Goal: Task Accomplishment & Management: Use online tool/utility

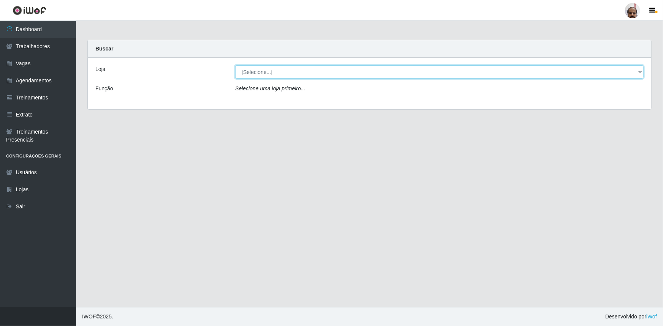
click at [253, 75] on select "[Selecione...] Mar Vermelho - Loja 05" at bounding box center [439, 71] width 408 height 13
select select "252"
click at [235, 65] on select "[Selecione...] Mar Vermelho - Loja 05" at bounding box center [439, 71] width 408 height 13
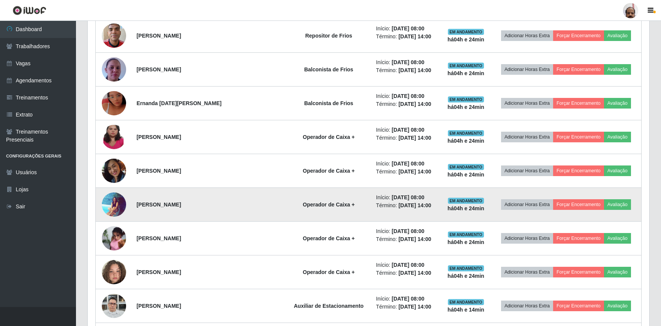
scroll to position [345, 0]
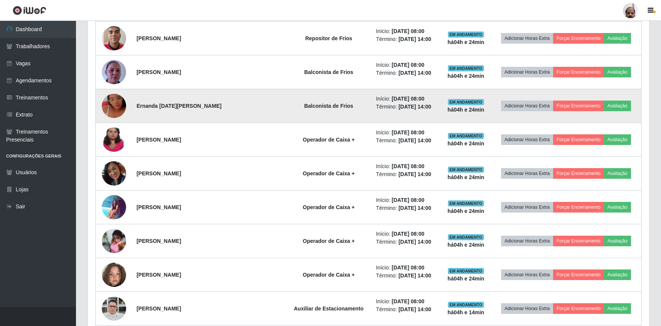
click at [122, 105] on img at bounding box center [114, 105] width 24 height 43
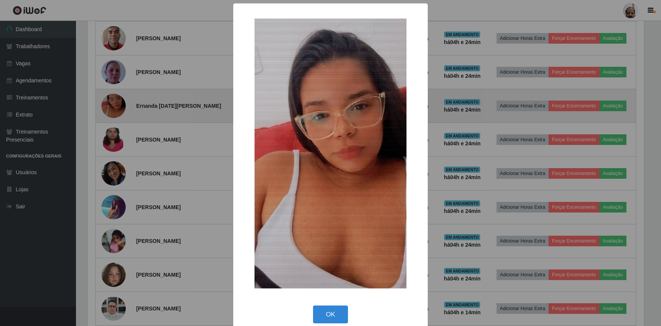
scroll to position [158, 558]
click at [122, 105] on div "× OK Cancel" at bounding box center [331, 163] width 663 height 326
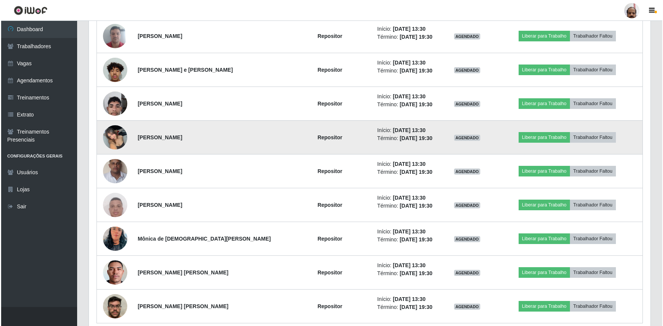
scroll to position [1561, 0]
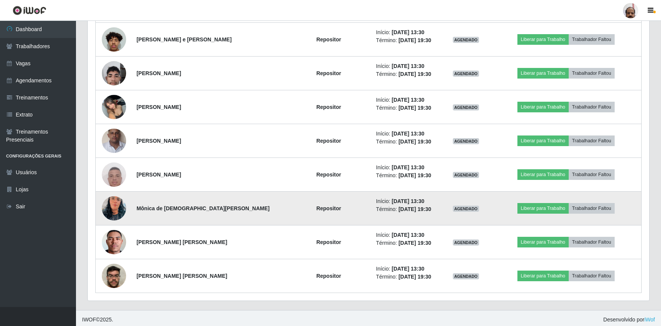
click at [118, 211] on img at bounding box center [114, 208] width 24 height 43
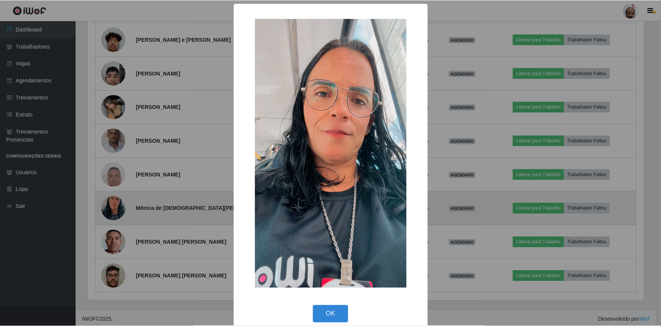
scroll to position [158, 558]
click at [118, 211] on div "× OK Cancel" at bounding box center [331, 163] width 663 height 326
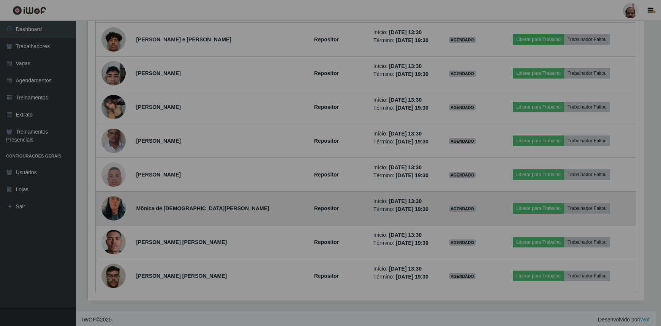
scroll to position [158, 561]
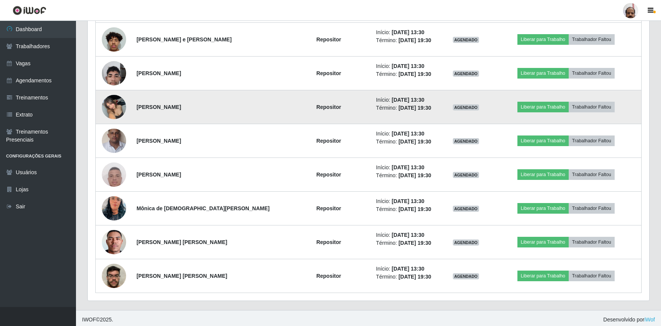
click at [116, 107] on img at bounding box center [114, 107] width 24 height 32
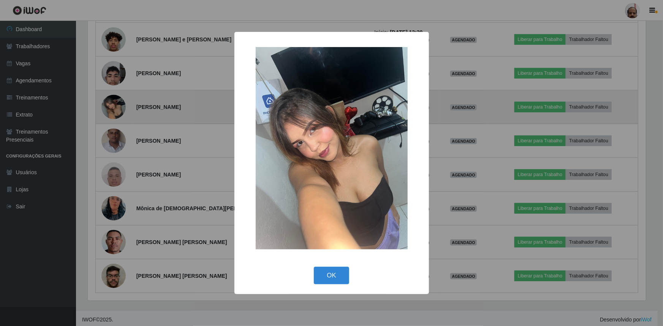
click at [116, 107] on div "× OK Cancel" at bounding box center [331, 163] width 663 height 326
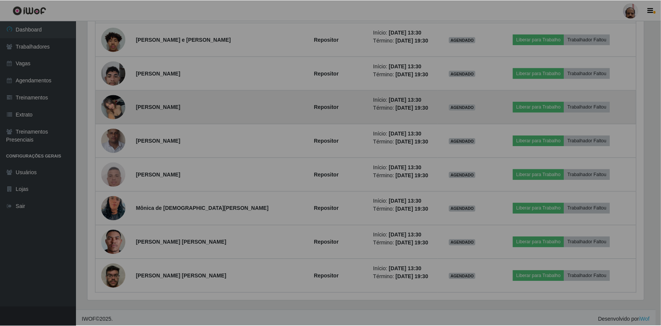
scroll to position [158, 561]
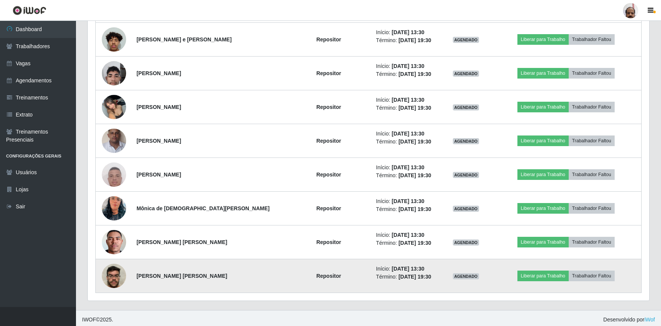
click at [113, 279] on img at bounding box center [114, 276] width 24 height 32
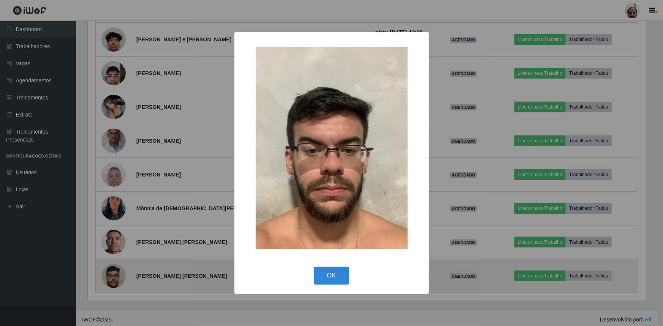
click at [113, 279] on div "× OK Cancel" at bounding box center [331, 163] width 663 height 326
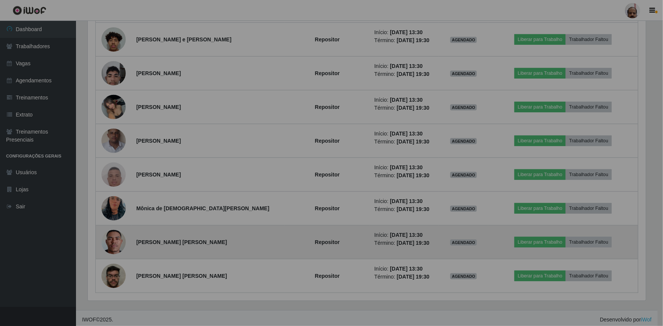
scroll to position [158, 561]
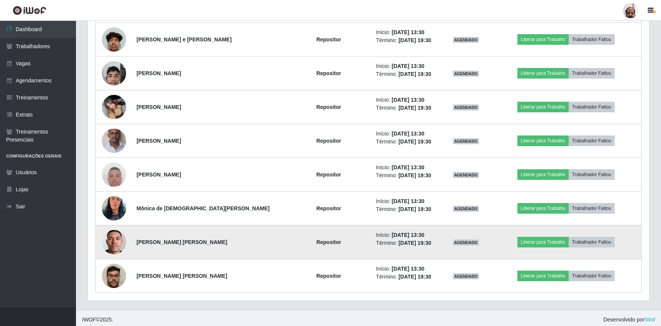
click at [113, 249] on img at bounding box center [114, 242] width 24 height 54
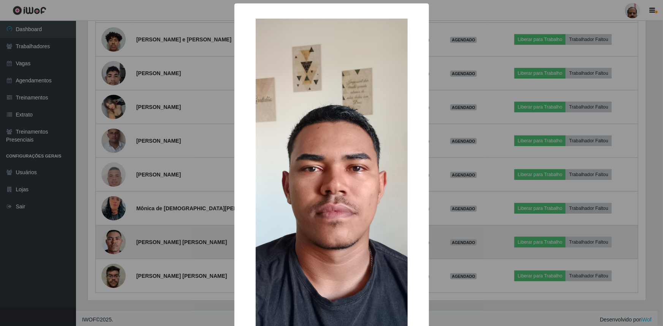
click at [113, 249] on div "× OK Cancel" at bounding box center [331, 163] width 663 height 326
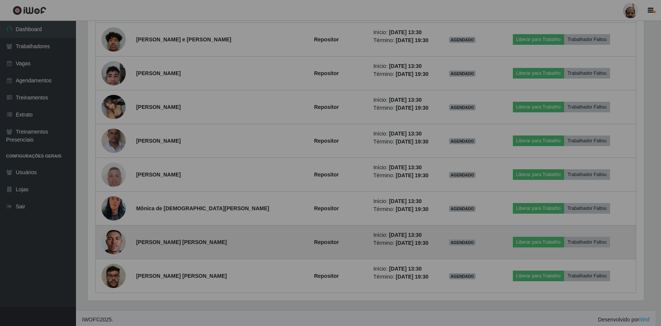
scroll to position [158, 561]
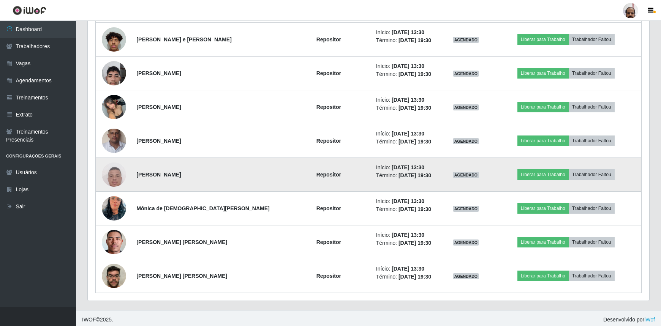
click at [114, 175] on img at bounding box center [114, 175] width 24 height 54
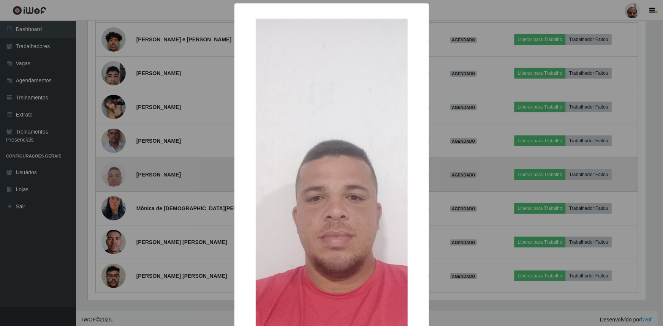
click at [114, 175] on div "× OK Cancel" at bounding box center [331, 163] width 663 height 326
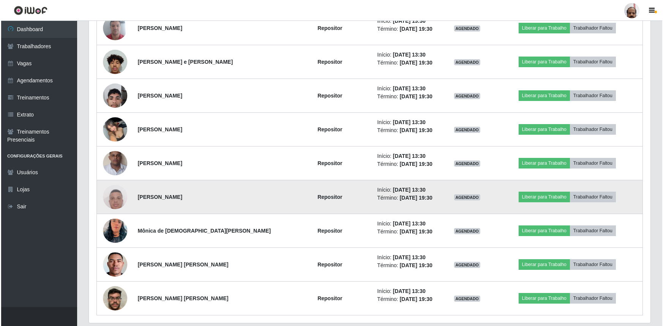
scroll to position [1527, 0]
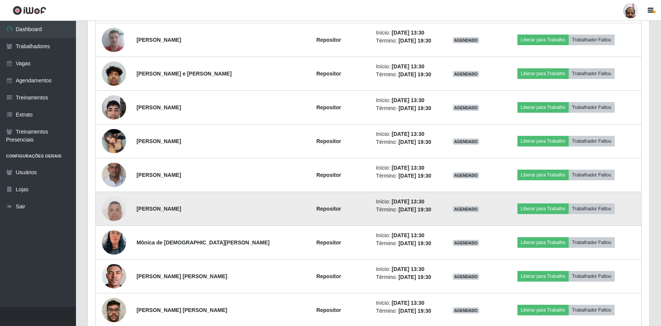
click at [114, 175] on img at bounding box center [114, 174] width 24 height 43
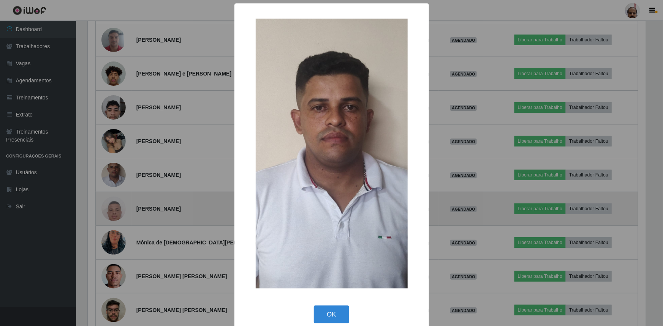
click at [114, 175] on div "× OK Cancel" at bounding box center [331, 163] width 663 height 326
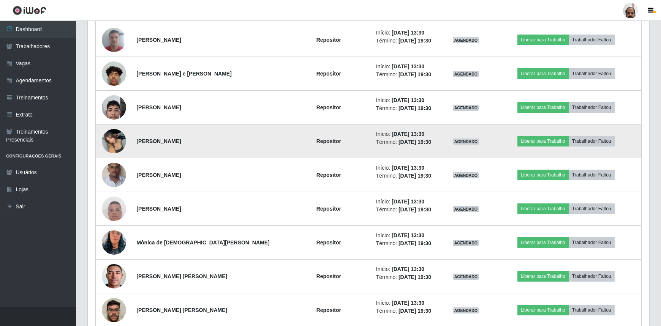
click at [119, 149] on img at bounding box center [114, 141] width 24 height 32
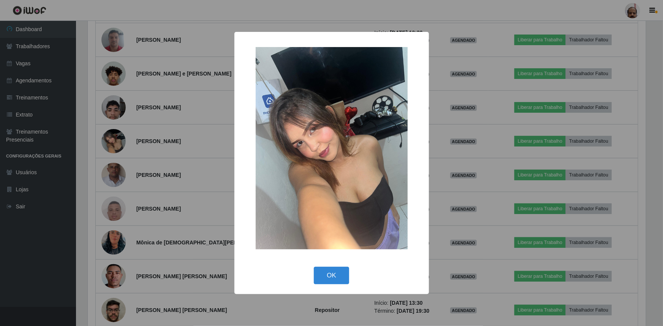
click at [119, 144] on div "× OK Cancel" at bounding box center [331, 163] width 663 height 326
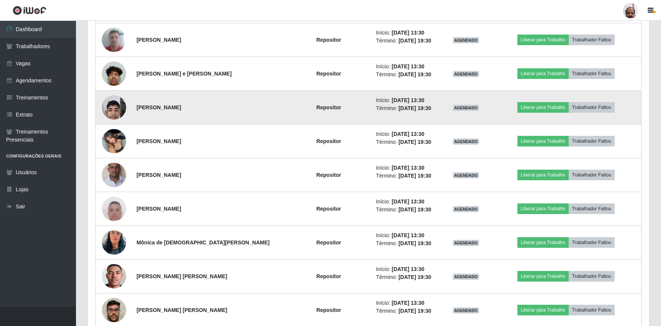
click at [111, 114] on img at bounding box center [114, 107] width 24 height 32
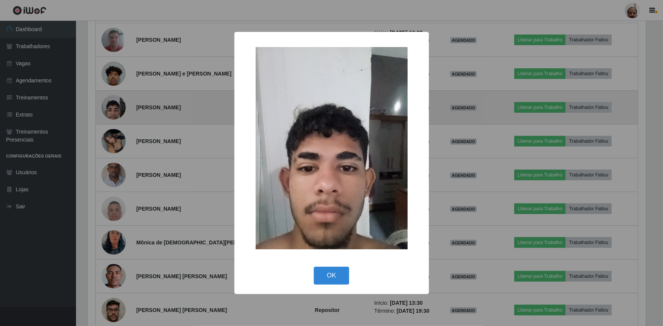
click at [112, 114] on div "× OK Cancel" at bounding box center [331, 163] width 663 height 326
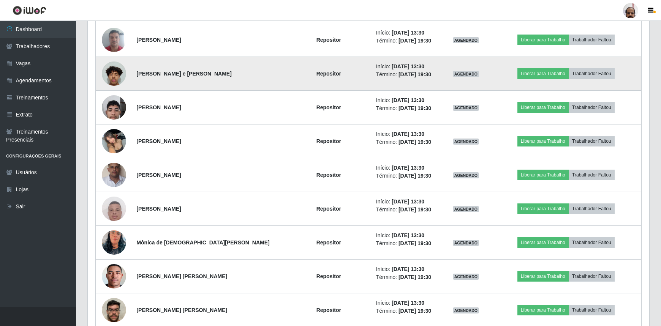
click at [118, 81] on img at bounding box center [114, 73] width 24 height 32
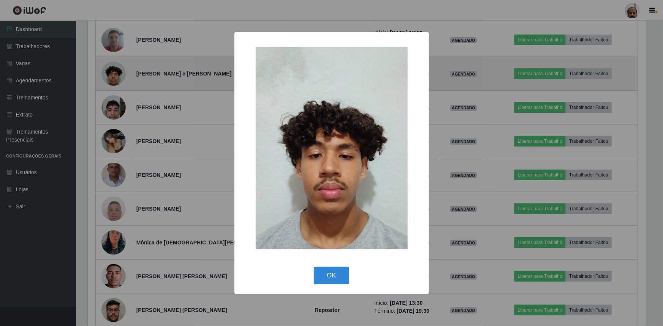
click at [118, 81] on div "× OK Cancel" at bounding box center [331, 163] width 663 height 326
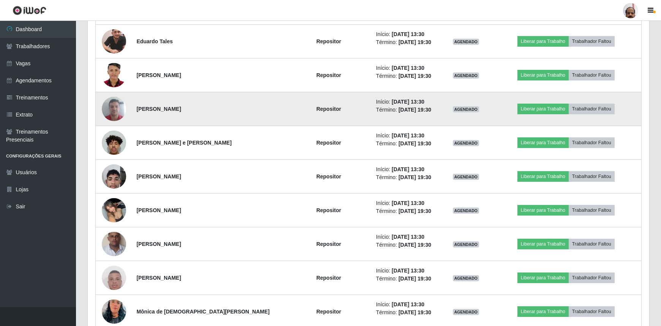
click at [117, 109] on img at bounding box center [114, 109] width 24 height 32
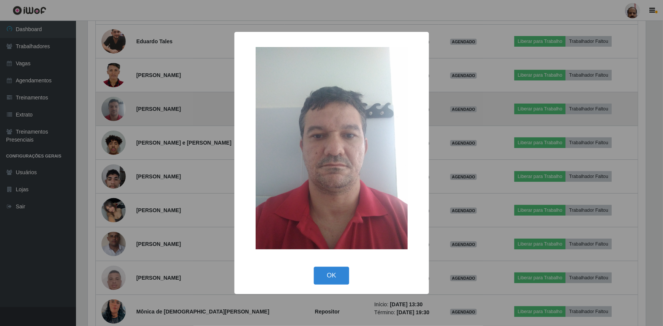
click at [117, 109] on div "× OK Cancel" at bounding box center [331, 163] width 663 height 326
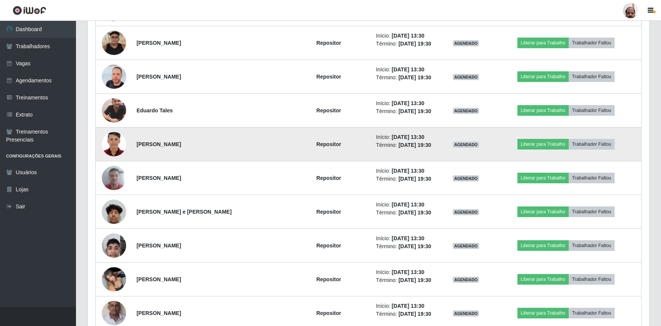
click at [118, 142] on img at bounding box center [114, 144] width 24 height 34
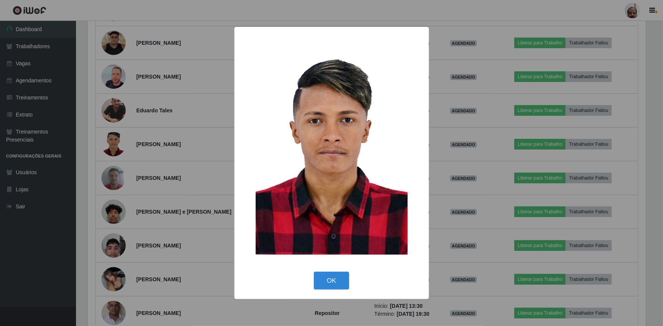
click at [118, 142] on div "× OK Cancel" at bounding box center [331, 163] width 663 height 326
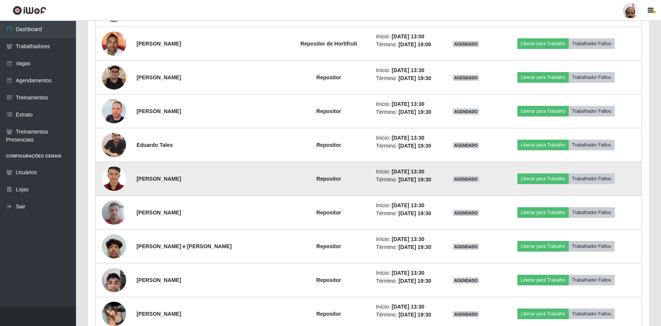
click at [112, 137] on img at bounding box center [114, 145] width 24 height 30
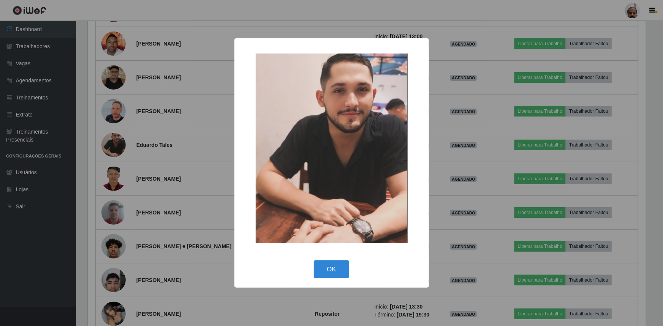
click at [112, 137] on div "× OK Cancel" at bounding box center [331, 163] width 663 height 326
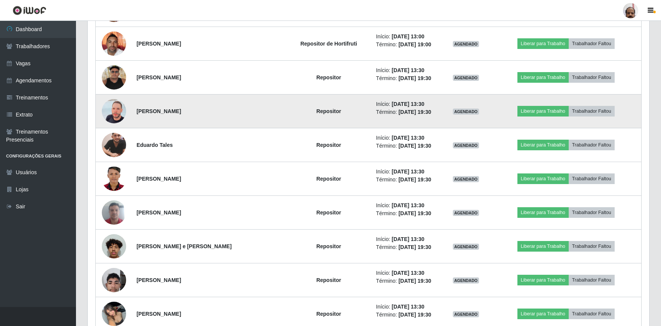
click at [114, 114] on img at bounding box center [114, 111] width 24 height 43
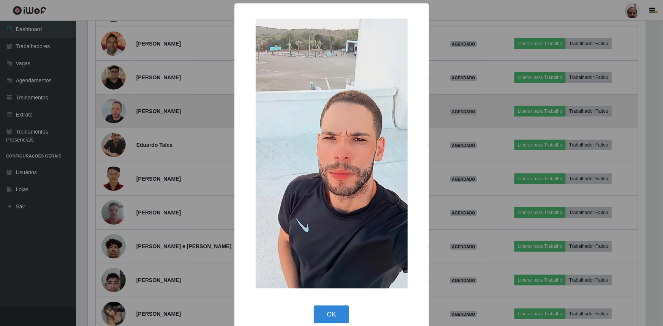
click at [114, 114] on div "× OK Cancel" at bounding box center [331, 163] width 663 height 326
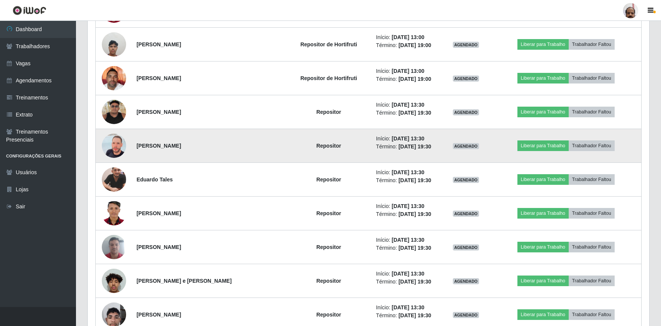
click at [114, 114] on img at bounding box center [114, 112] width 24 height 24
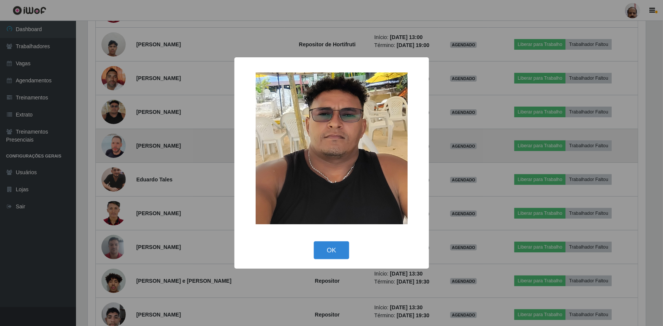
click at [114, 114] on div "× OK Cancel" at bounding box center [331, 163] width 663 height 326
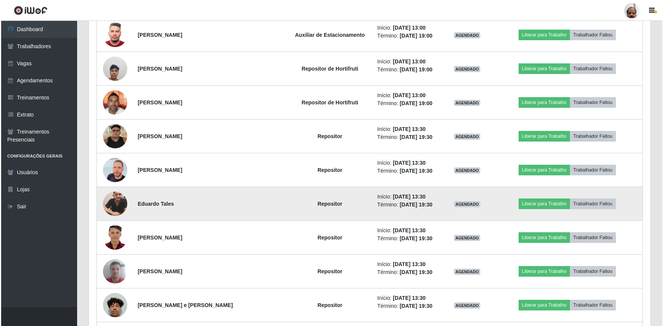
scroll to position [1250, 0]
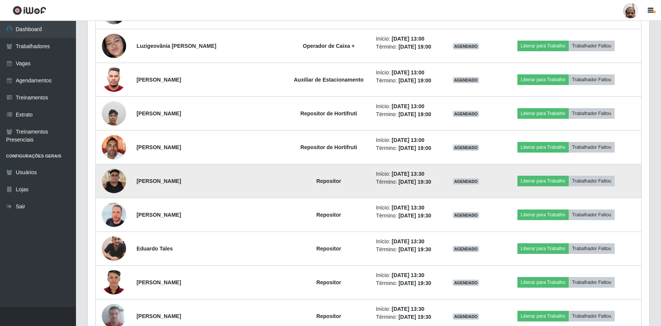
click at [114, 176] on img at bounding box center [114, 181] width 24 height 24
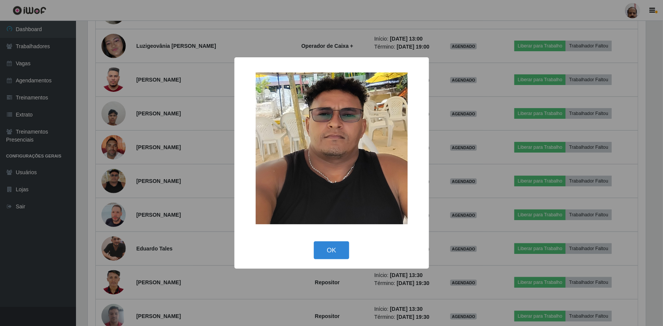
click at [114, 215] on div "× OK Cancel" at bounding box center [331, 163] width 663 height 326
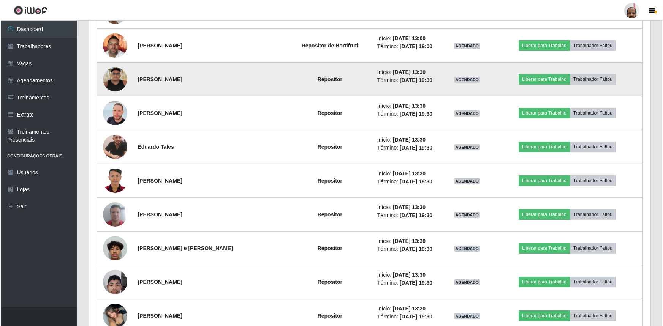
scroll to position [1354, 0]
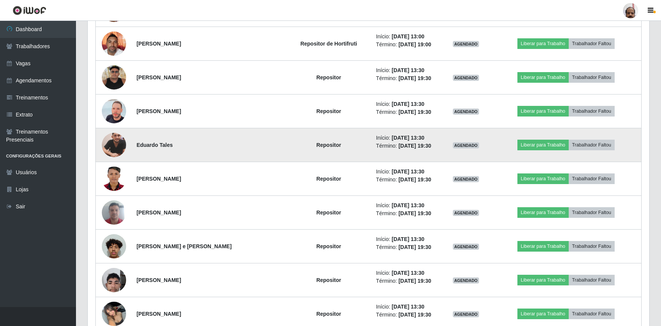
click at [114, 151] on img at bounding box center [114, 145] width 24 height 30
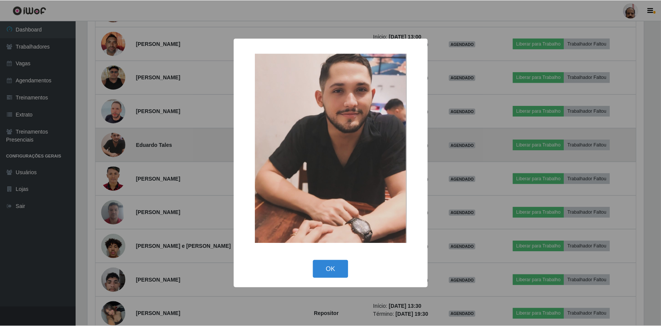
scroll to position [158, 558]
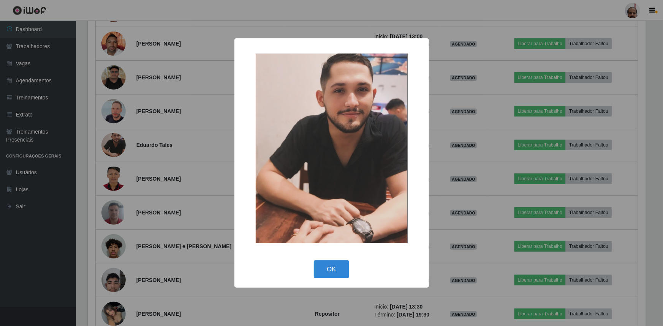
click at [114, 142] on div "× OK Cancel" at bounding box center [331, 163] width 663 height 326
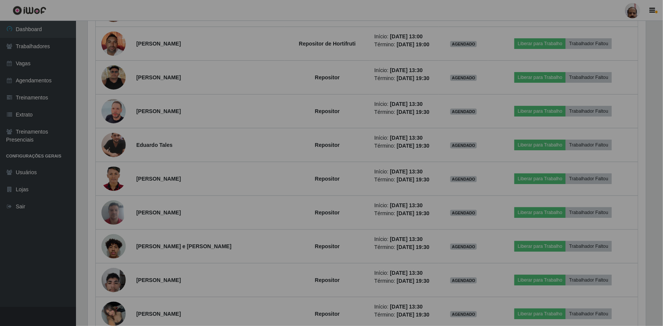
scroll to position [158, 561]
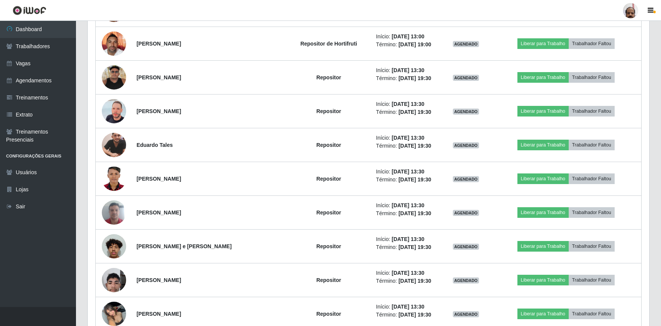
click at [114, 142] on img at bounding box center [114, 145] width 24 height 30
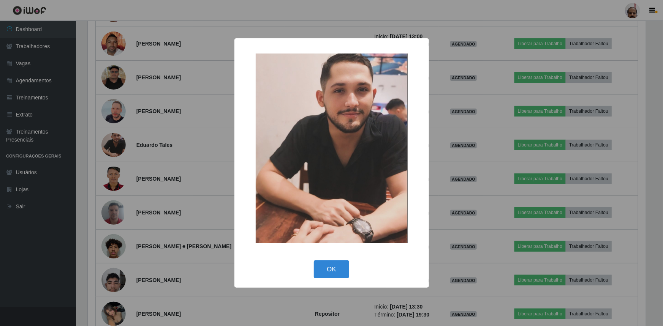
click at [114, 142] on div "× OK Cancel" at bounding box center [331, 163] width 663 height 326
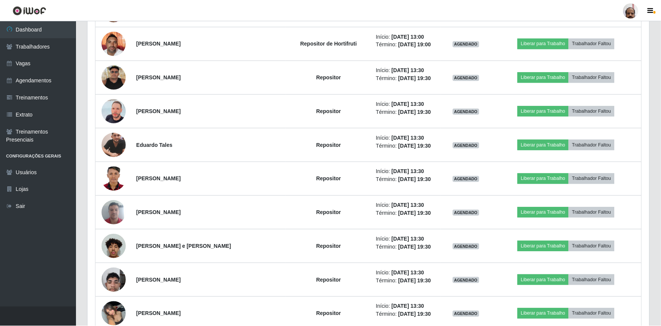
scroll to position [158, 561]
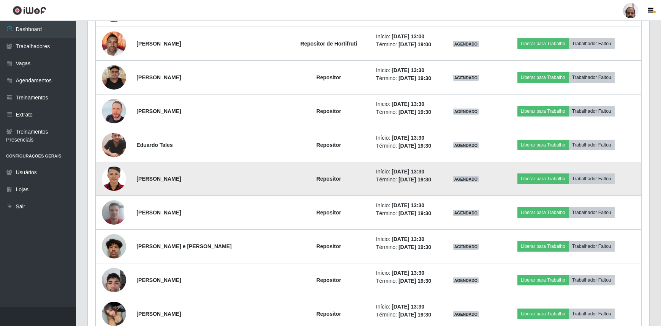
click at [120, 175] on img at bounding box center [114, 179] width 24 height 34
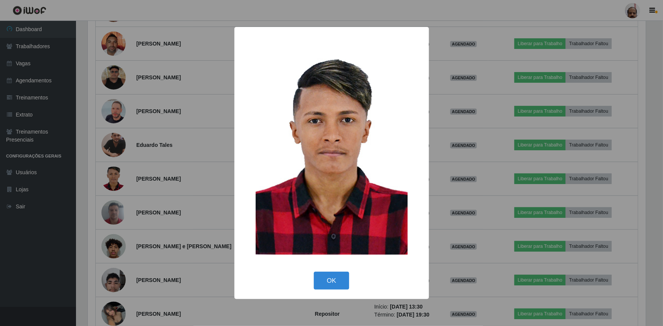
click at [193, 150] on div "× OK Cancel" at bounding box center [331, 163] width 663 height 326
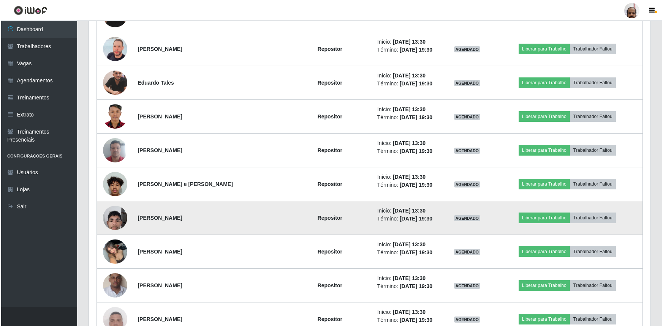
scroll to position [1423, 0]
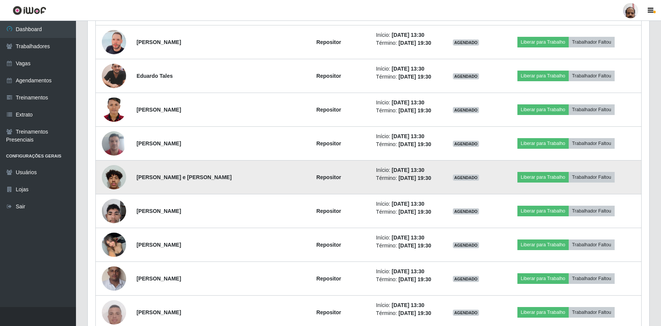
click at [116, 179] on img at bounding box center [114, 177] width 24 height 32
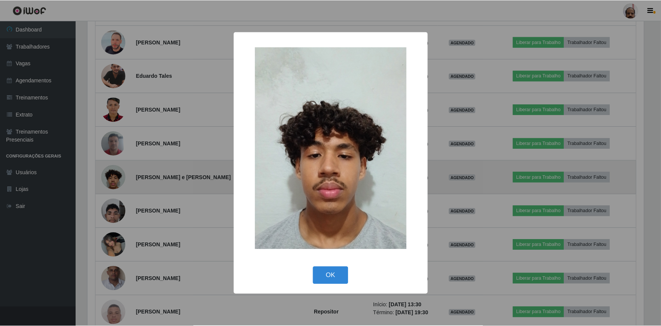
scroll to position [158, 558]
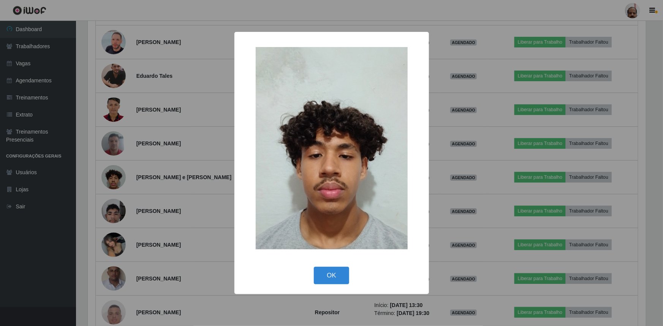
click at [115, 213] on div "× OK Cancel" at bounding box center [331, 163] width 663 height 326
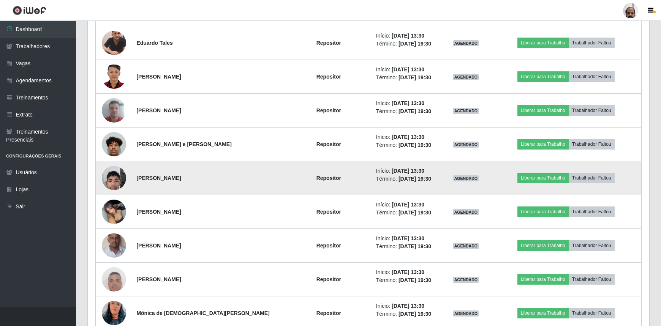
scroll to position [1457, 0]
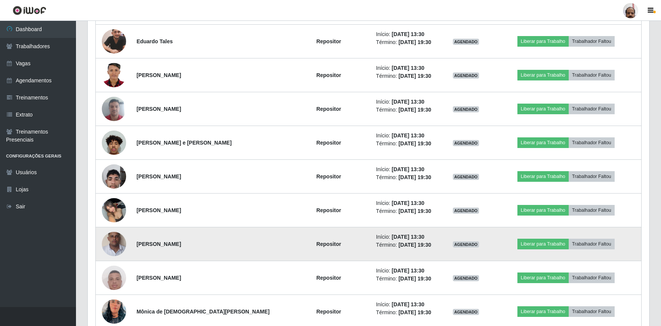
click at [120, 238] on img at bounding box center [114, 244] width 24 height 43
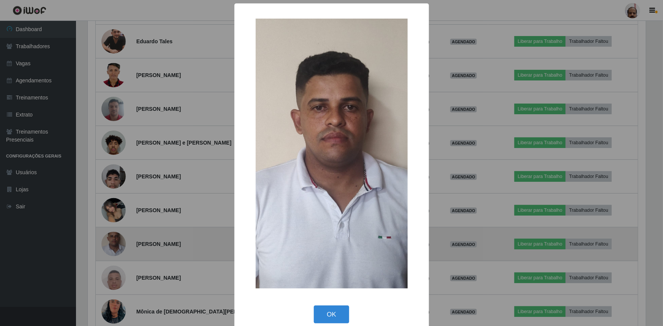
click at [120, 238] on div "× OK Cancel" at bounding box center [331, 163] width 663 height 326
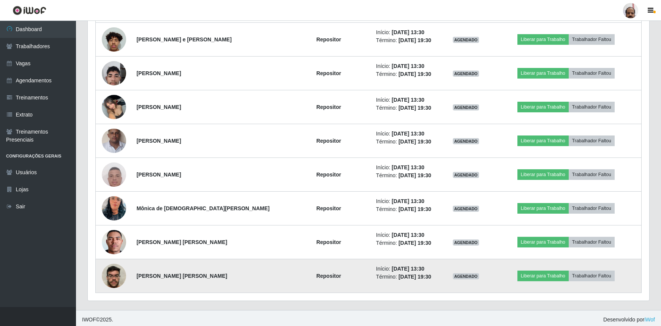
scroll to position [1561, 0]
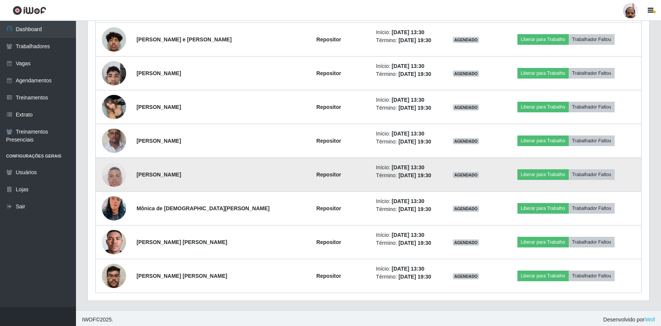
click at [161, 182] on td "[PERSON_NAME]" at bounding box center [209, 175] width 154 height 34
click at [117, 176] on img at bounding box center [114, 175] width 24 height 54
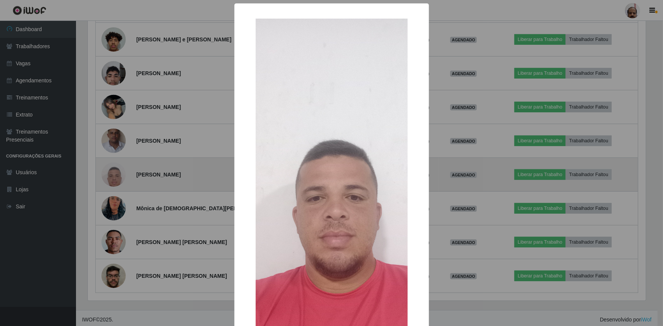
click at [117, 176] on div "× OK Cancel" at bounding box center [331, 163] width 663 height 326
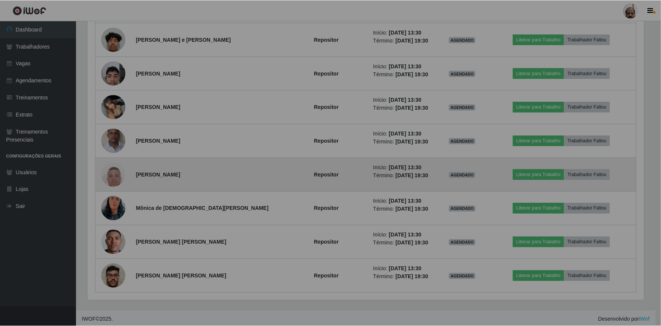
scroll to position [158, 561]
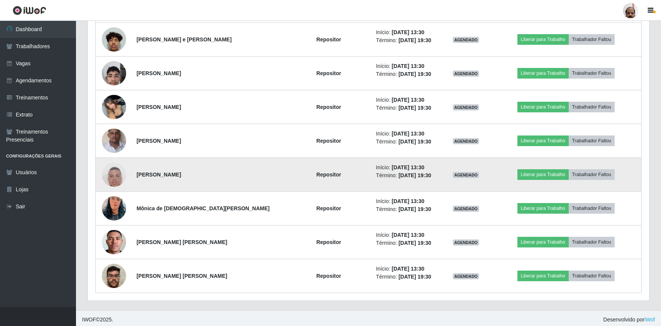
click at [155, 177] on td "[PERSON_NAME]" at bounding box center [209, 175] width 154 height 34
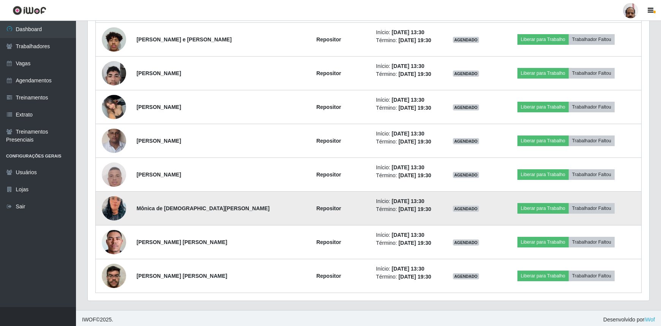
click at [155, 210] on td "Mônica de [DEMOGRAPHIC_DATA][PERSON_NAME]" at bounding box center [209, 209] width 154 height 34
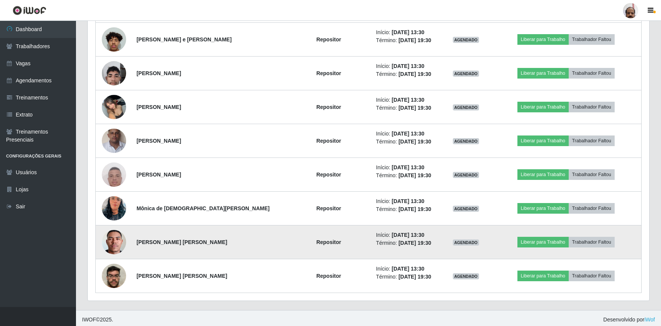
click at [118, 244] on img at bounding box center [114, 242] width 24 height 54
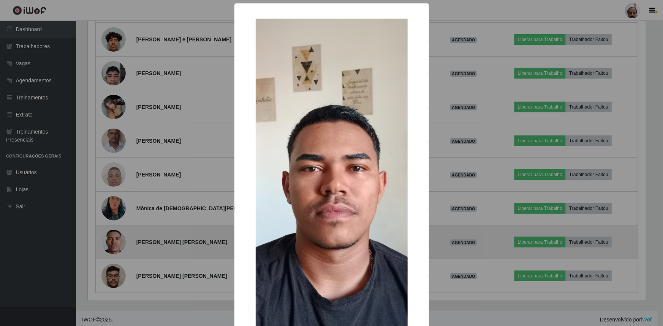
click at [118, 244] on div "× OK Cancel" at bounding box center [331, 163] width 663 height 326
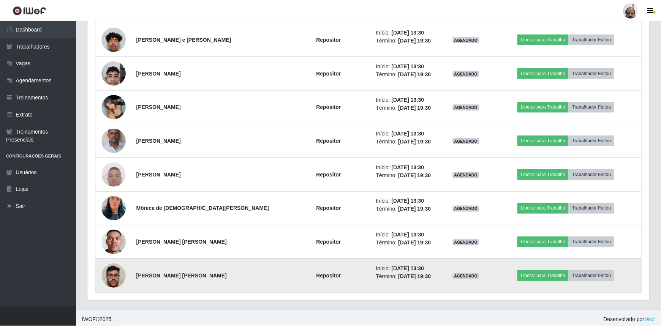
scroll to position [158, 561]
click at [113, 274] on img at bounding box center [114, 276] width 24 height 32
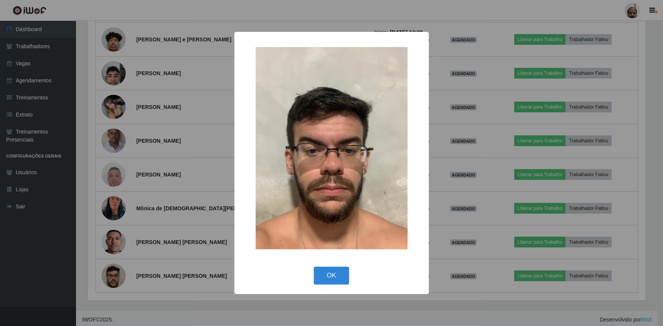
click at [115, 274] on div "× OK Cancel" at bounding box center [331, 163] width 663 height 326
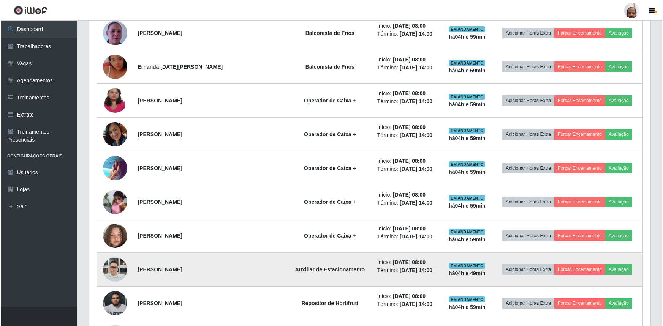
scroll to position [387, 0]
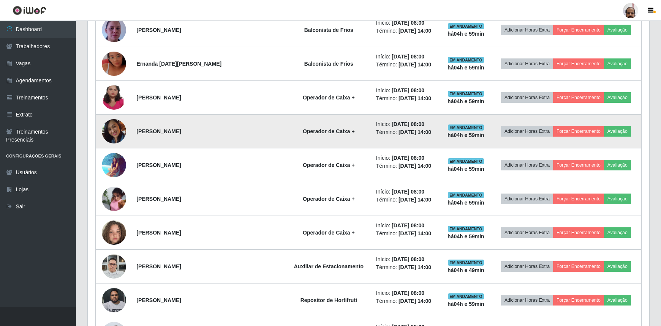
click at [116, 132] on img at bounding box center [114, 131] width 24 height 34
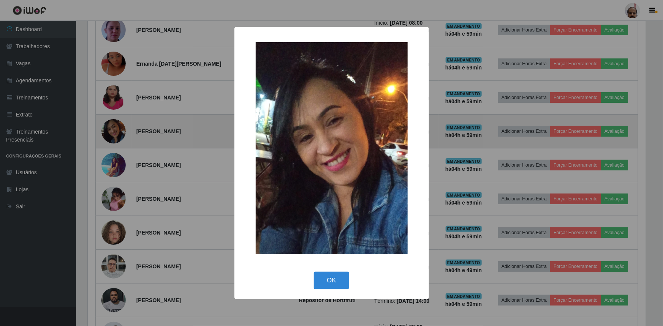
click at [116, 132] on div "× OK Cancel" at bounding box center [331, 163] width 663 height 326
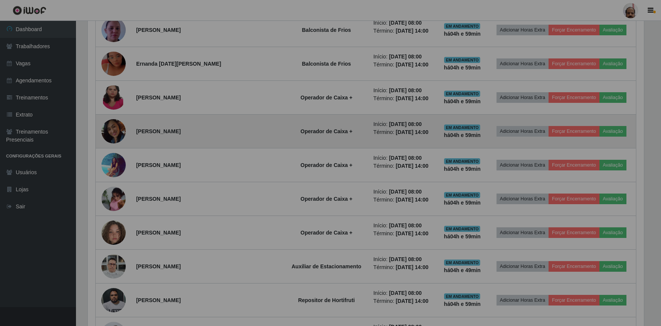
scroll to position [158, 561]
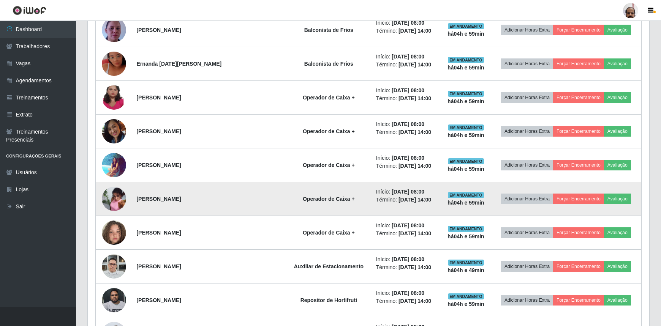
click at [120, 203] on img at bounding box center [114, 199] width 24 height 33
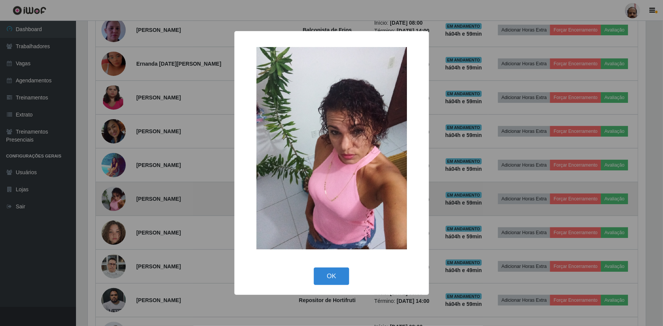
click at [120, 203] on div "× OK Cancel" at bounding box center [331, 163] width 663 height 326
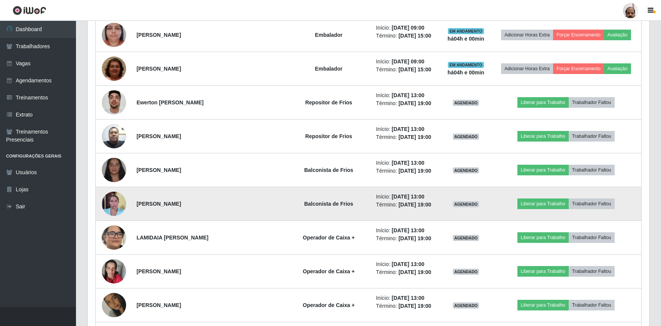
scroll to position [974, 0]
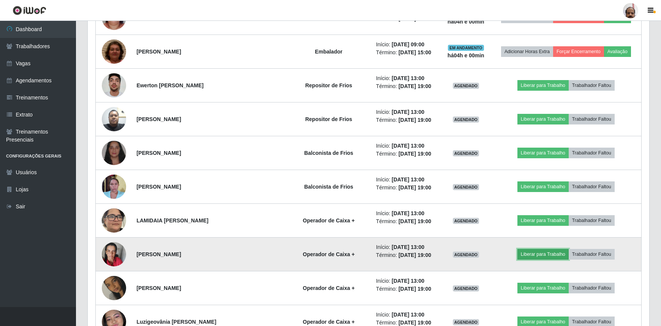
click at [539, 253] on button "Liberar para Trabalho" at bounding box center [542, 254] width 51 height 11
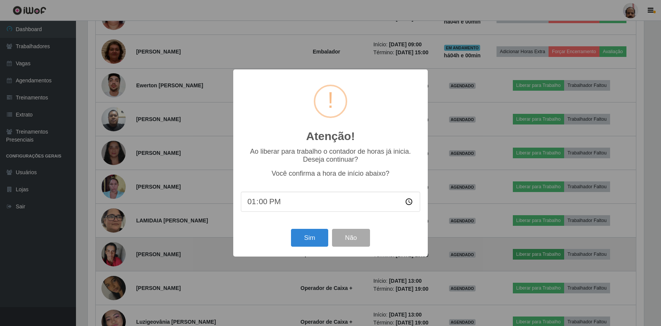
scroll to position [158, 558]
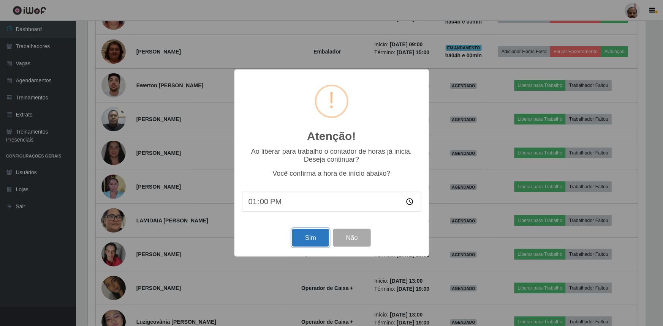
click at [316, 237] on button "Sim" at bounding box center [310, 238] width 37 height 18
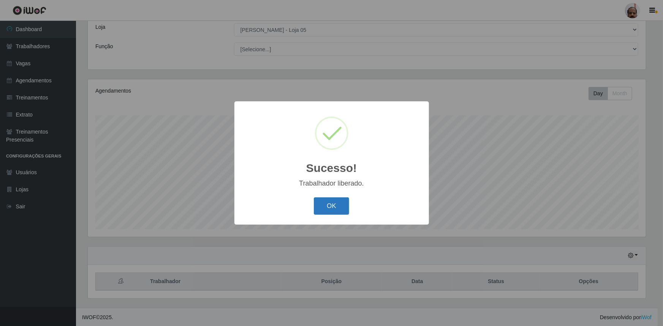
click at [340, 204] on button "OK" at bounding box center [331, 206] width 35 height 18
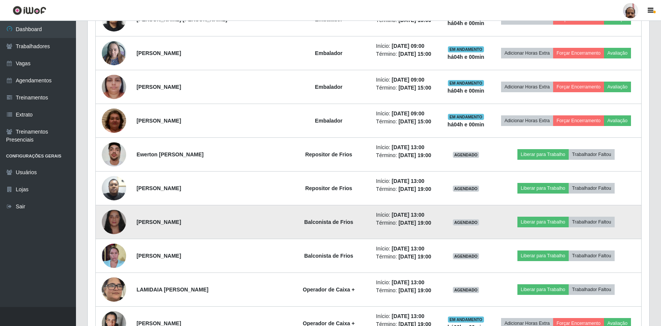
scroll to position [905, 0]
click at [532, 220] on button "Liberar para Trabalho" at bounding box center [542, 221] width 51 height 11
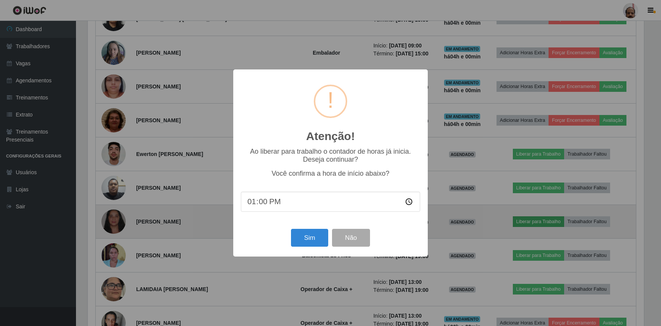
scroll to position [158, 558]
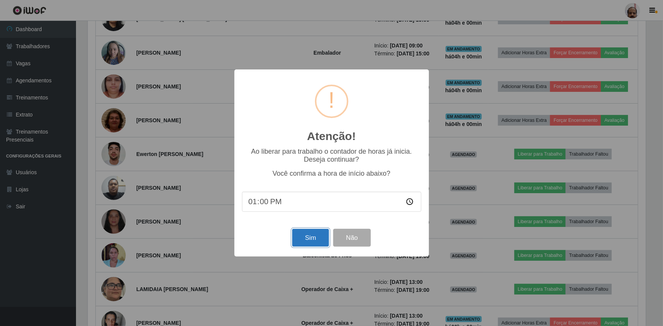
click at [311, 242] on button "Sim" at bounding box center [310, 238] width 37 height 18
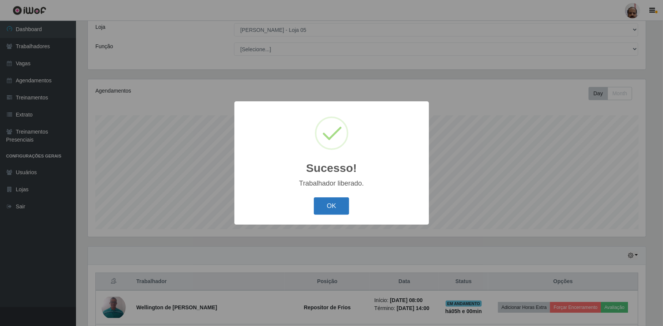
click at [333, 204] on button "OK" at bounding box center [331, 206] width 35 height 18
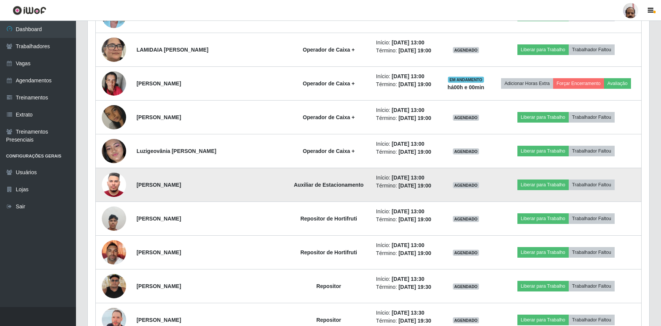
scroll to position [1147, 0]
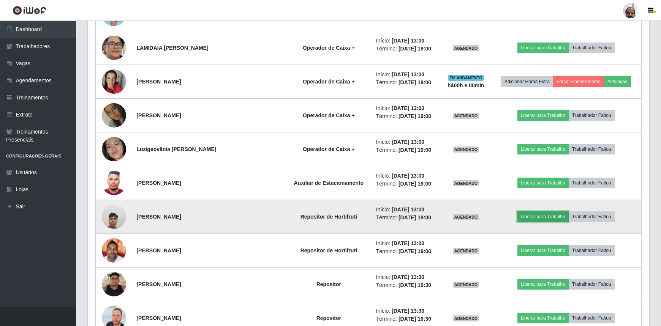
click at [541, 213] on button "Liberar para Trabalho" at bounding box center [542, 217] width 51 height 11
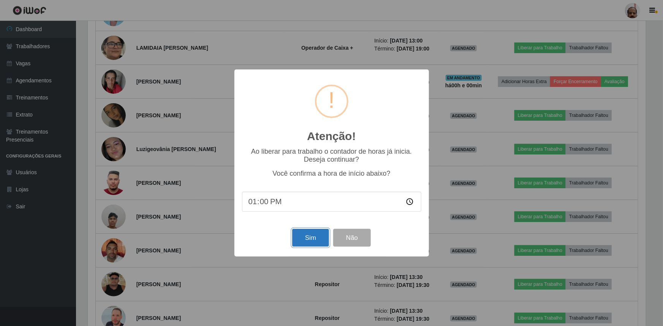
click at [312, 242] on button "Sim" at bounding box center [310, 238] width 37 height 18
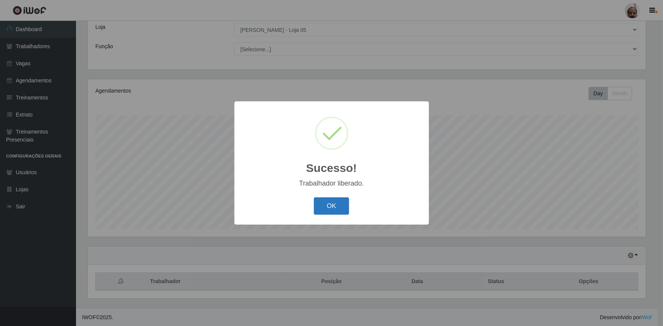
click at [331, 208] on button "OK" at bounding box center [331, 206] width 35 height 18
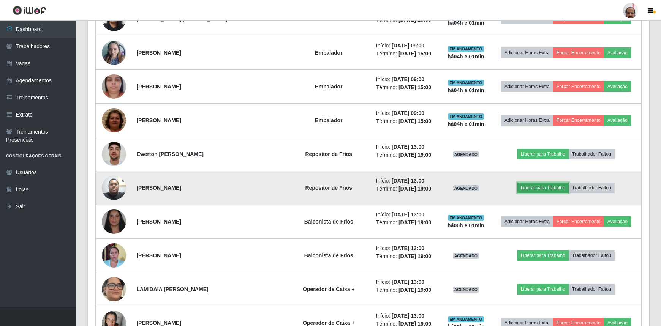
click at [528, 186] on button "Liberar para Trabalho" at bounding box center [542, 188] width 51 height 11
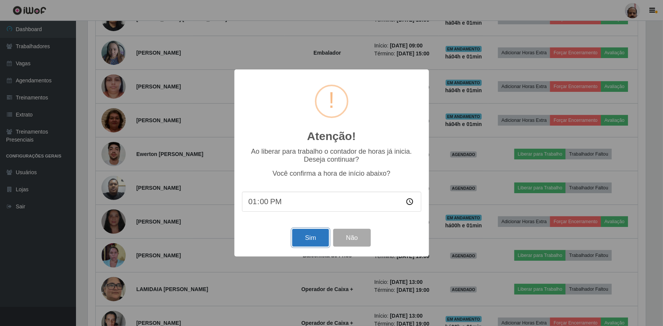
click at [309, 237] on button "Sim" at bounding box center [310, 238] width 37 height 18
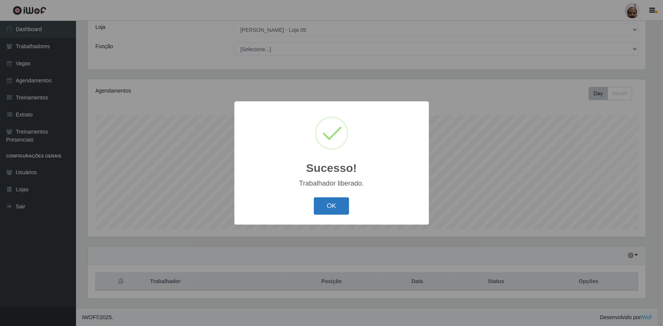
click at [326, 207] on button "OK" at bounding box center [331, 206] width 35 height 18
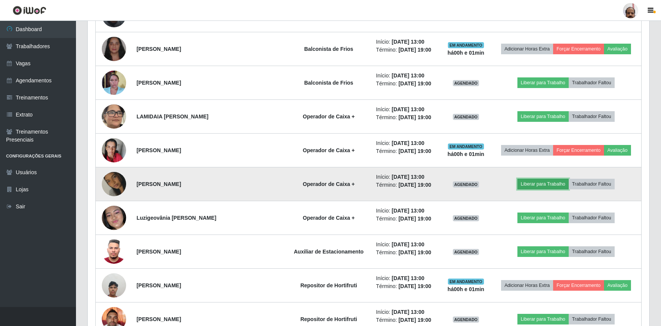
click at [529, 182] on button "Liberar para Trabalho" at bounding box center [542, 184] width 51 height 11
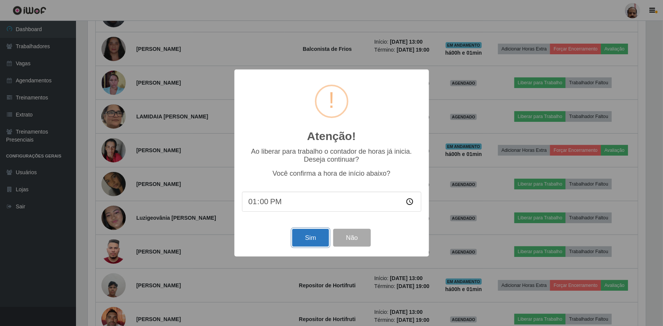
click at [312, 243] on button "Sim" at bounding box center [310, 238] width 37 height 18
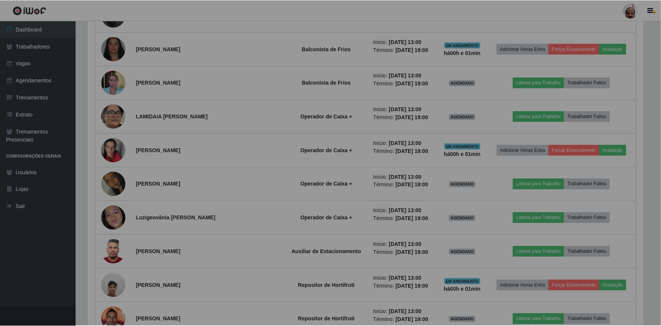
scroll to position [379592, 379188]
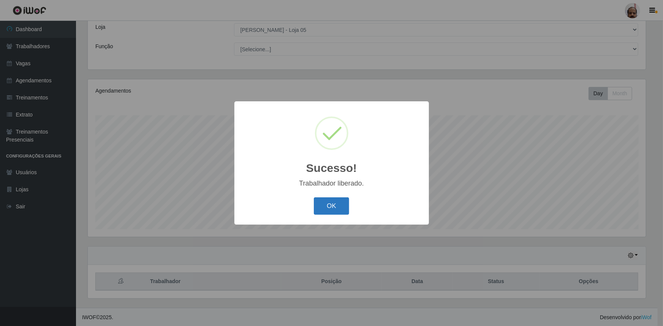
click at [329, 207] on button "OK" at bounding box center [331, 206] width 35 height 18
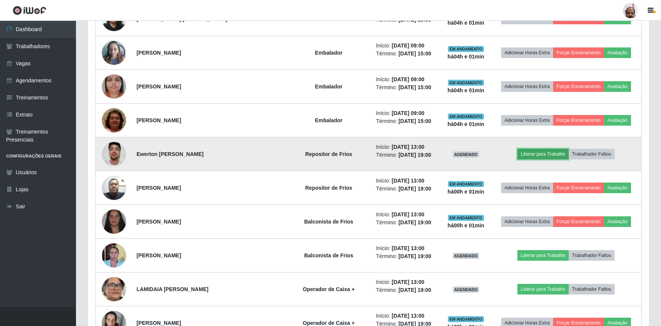
click at [542, 152] on button "Liberar para Trabalho" at bounding box center [542, 154] width 51 height 11
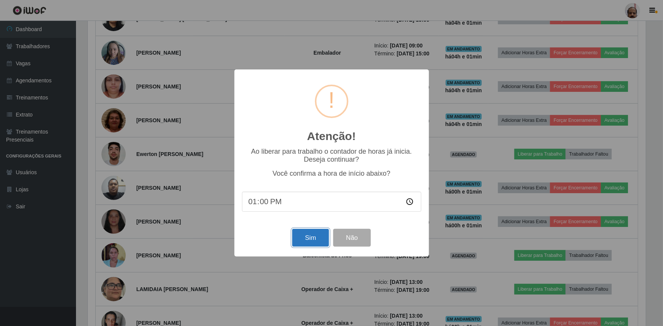
click at [311, 242] on button "Sim" at bounding box center [310, 238] width 37 height 18
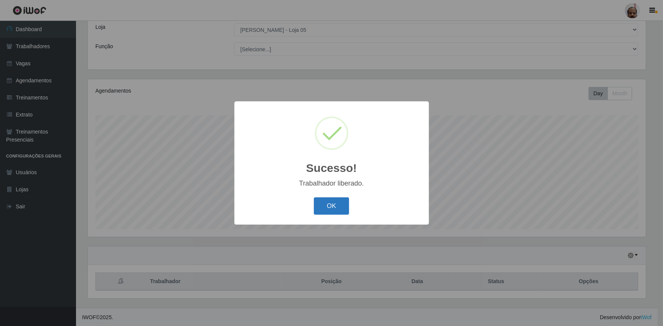
click at [336, 205] on button "OK" at bounding box center [331, 206] width 35 height 18
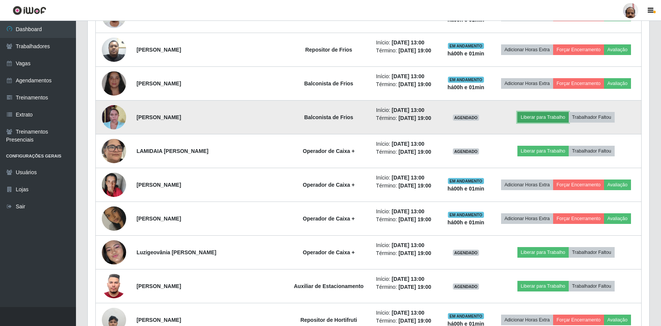
click at [537, 114] on button "Liberar para Trabalho" at bounding box center [542, 117] width 51 height 11
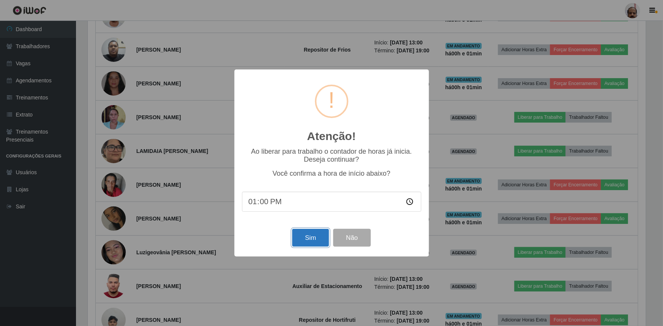
click at [311, 240] on button "Sim" at bounding box center [310, 238] width 37 height 18
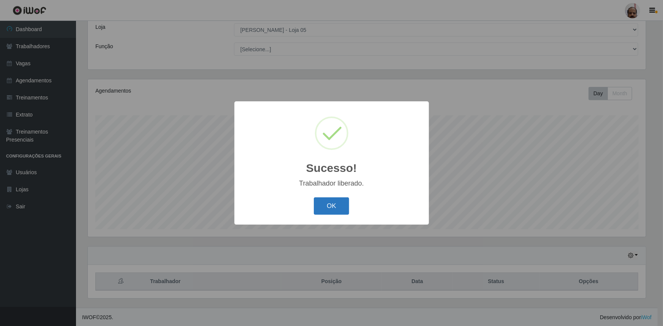
click at [342, 212] on button "OK" at bounding box center [331, 206] width 35 height 18
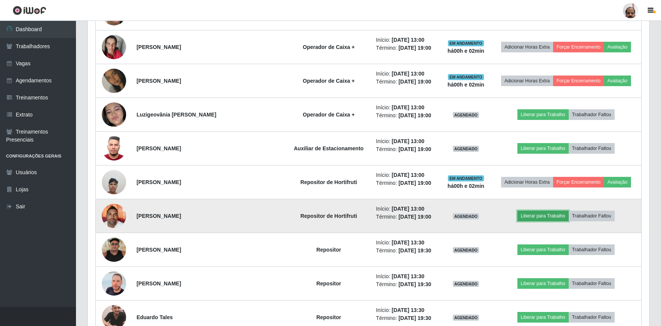
click at [538, 212] on button "Liberar para Trabalho" at bounding box center [542, 216] width 51 height 11
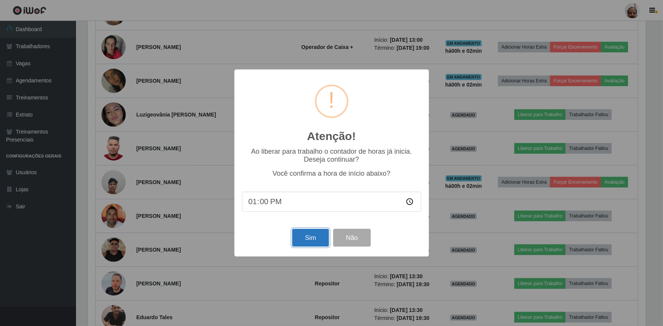
click at [315, 240] on button "Sim" at bounding box center [310, 238] width 37 height 18
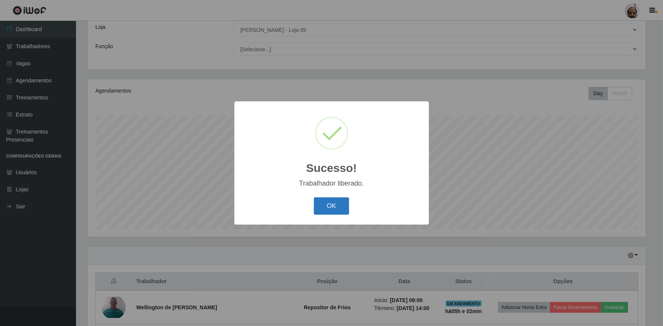
click at [339, 210] on button "OK" at bounding box center [331, 206] width 35 height 18
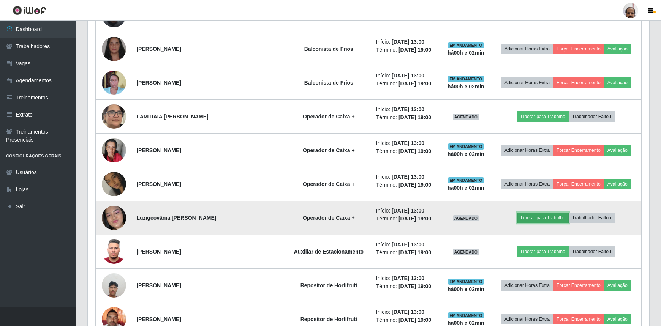
click at [527, 216] on button "Liberar para Trabalho" at bounding box center [542, 218] width 51 height 11
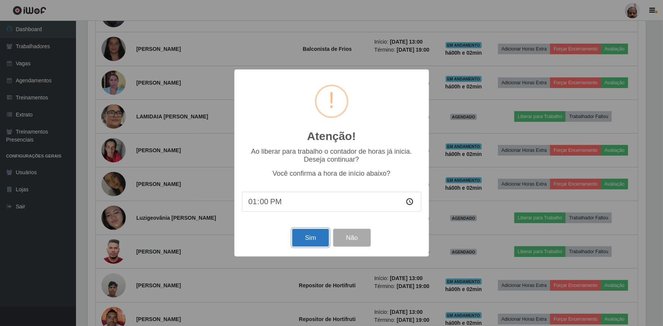
click at [316, 241] on button "Sim" at bounding box center [310, 238] width 37 height 18
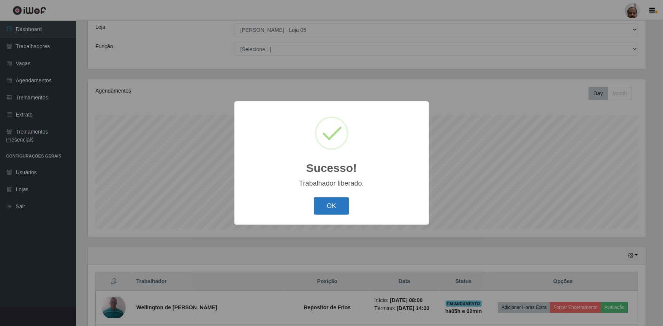
click at [332, 210] on button "OK" at bounding box center [331, 206] width 35 height 18
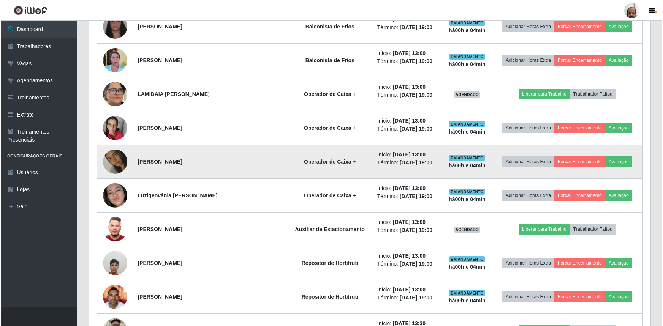
scroll to position [1113, 0]
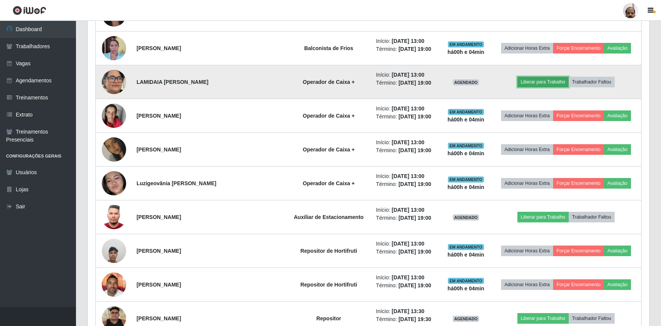
click at [535, 82] on button "Liberar para Trabalho" at bounding box center [542, 82] width 51 height 11
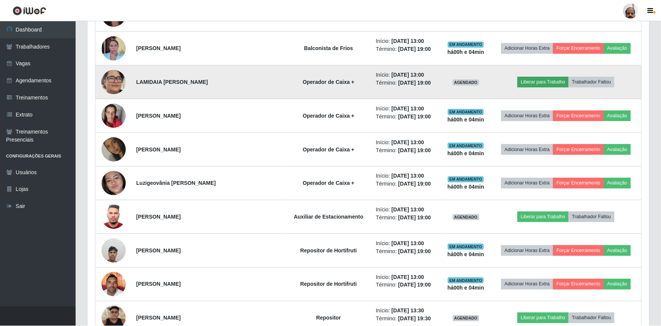
scroll to position [158, 558]
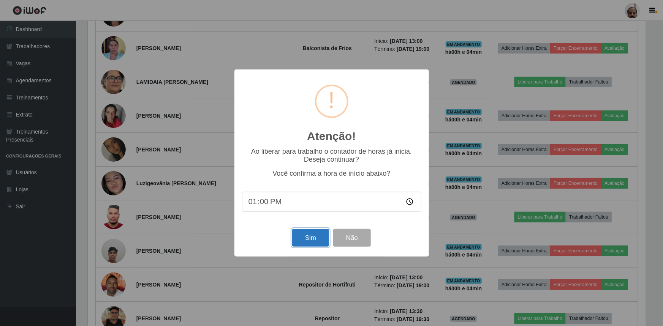
click at [305, 241] on button "Sim" at bounding box center [310, 238] width 37 height 18
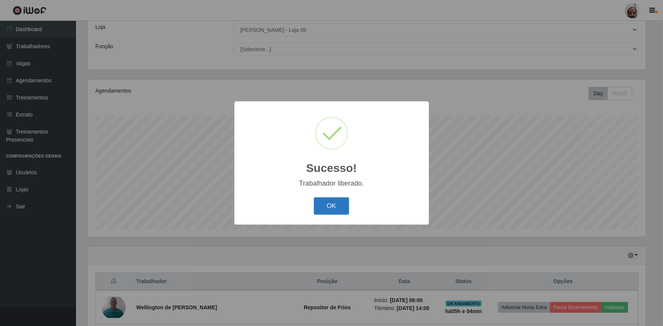
click at [328, 209] on button "OK" at bounding box center [331, 206] width 35 height 18
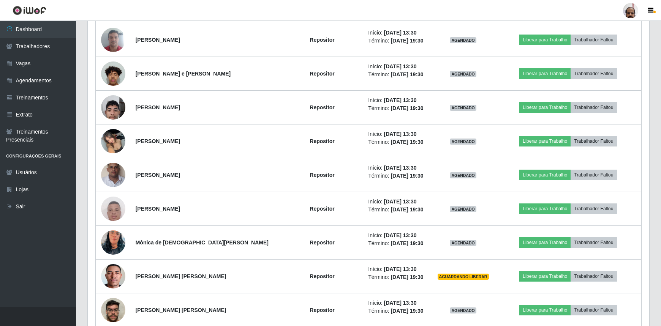
scroll to position [1561, 0]
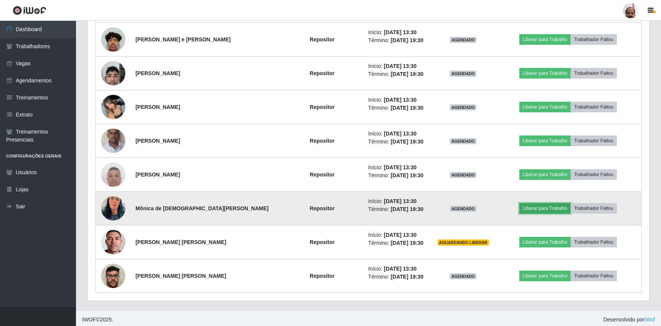
click at [542, 204] on button "Liberar para Trabalho" at bounding box center [544, 208] width 51 height 11
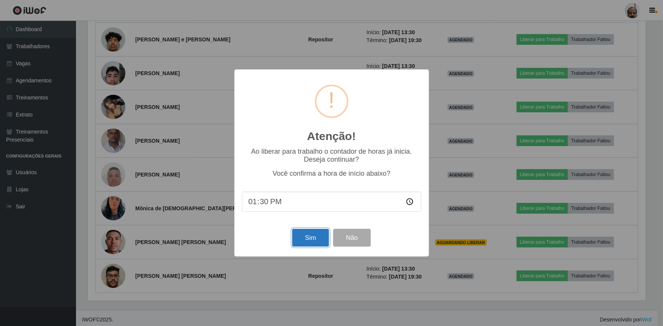
click at [315, 238] on button "Sim" at bounding box center [310, 238] width 37 height 18
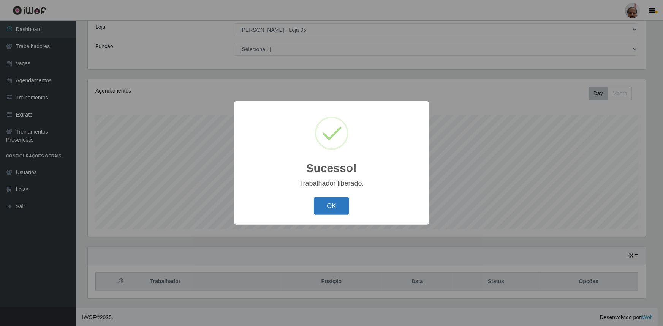
click at [327, 205] on button "OK" at bounding box center [331, 206] width 35 height 18
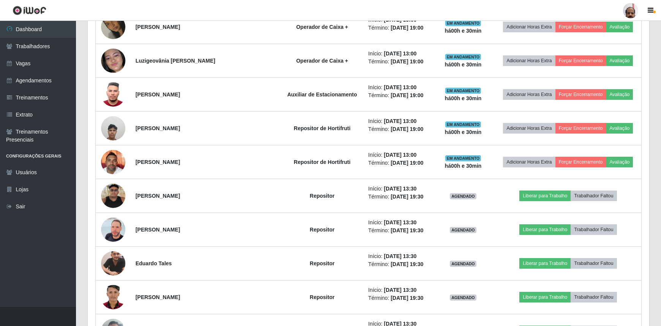
scroll to position [1251, 0]
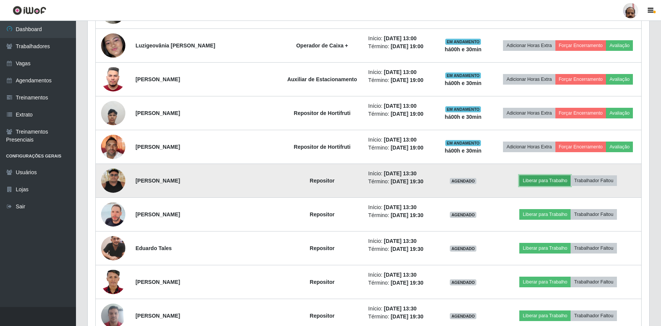
click at [542, 177] on button "Liberar para Trabalho" at bounding box center [544, 180] width 51 height 11
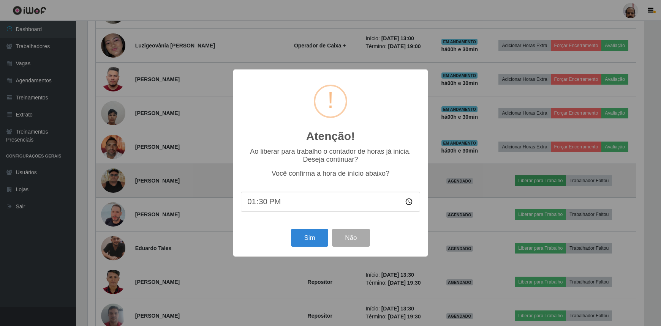
scroll to position [158, 558]
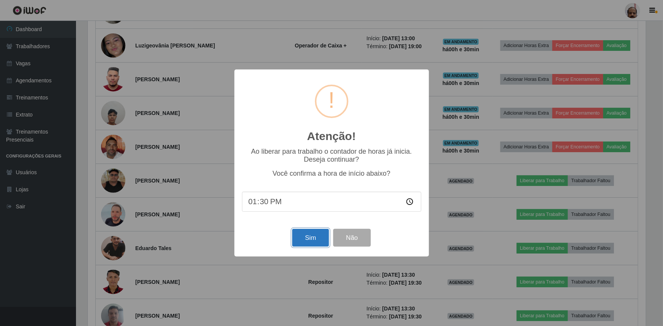
click at [311, 239] on button "Sim" at bounding box center [310, 238] width 37 height 18
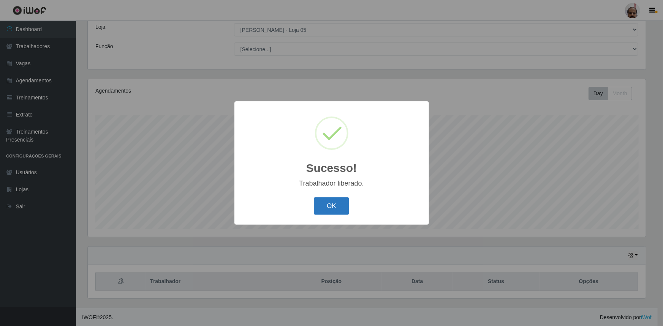
click at [336, 205] on button "OK" at bounding box center [331, 206] width 35 height 18
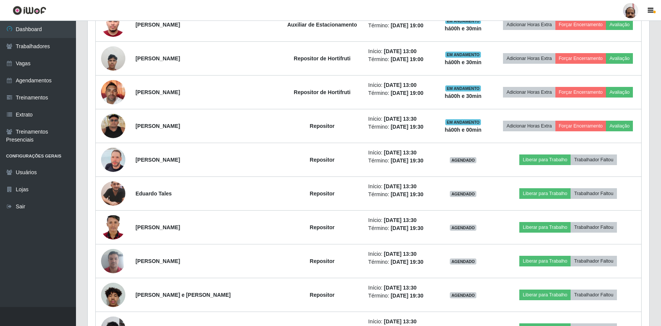
scroll to position [1354, 0]
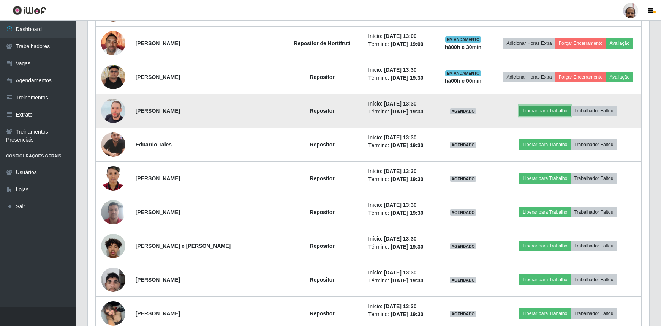
click at [546, 107] on button "Liberar para Trabalho" at bounding box center [544, 111] width 51 height 11
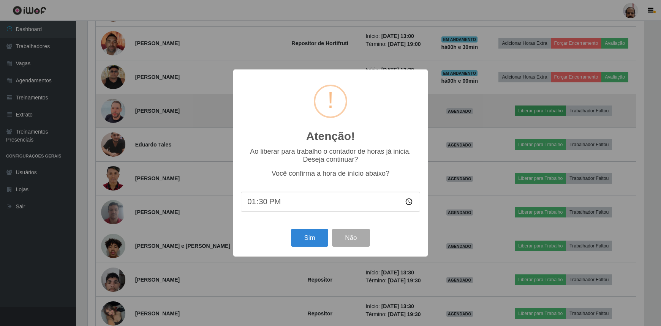
scroll to position [158, 558]
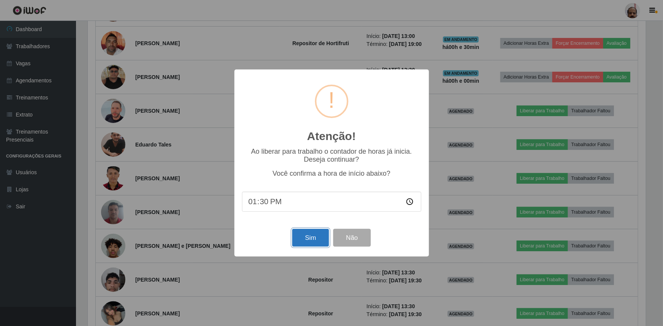
click at [305, 240] on button "Sim" at bounding box center [310, 238] width 37 height 18
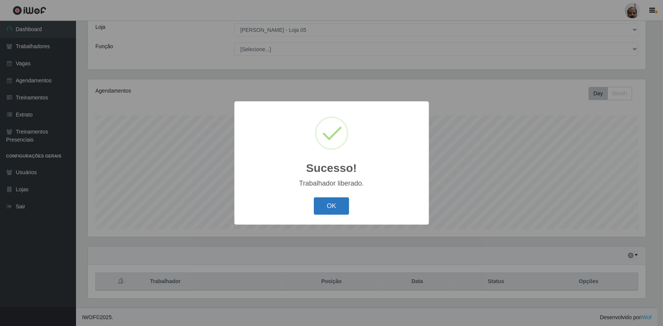
click at [339, 205] on button "OK" at bounding box center [331, 206] width 35 height 18
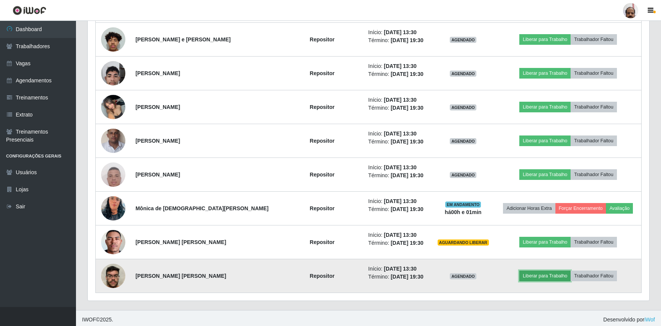
click at [540, 273] on button "Liberar para Trabalho" at bounding box center [544, 276] width 51 height 11
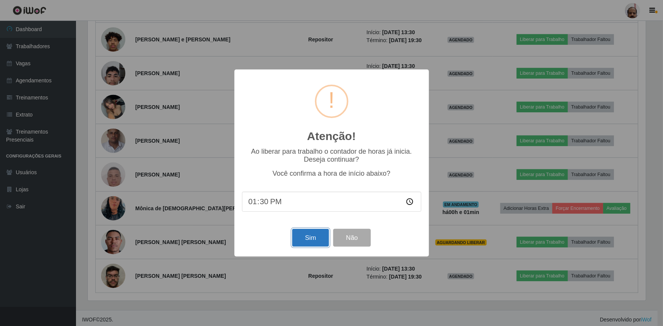
click at [317, 239] on button "Sim" at bounding box center [310, 238] width 37 height 18
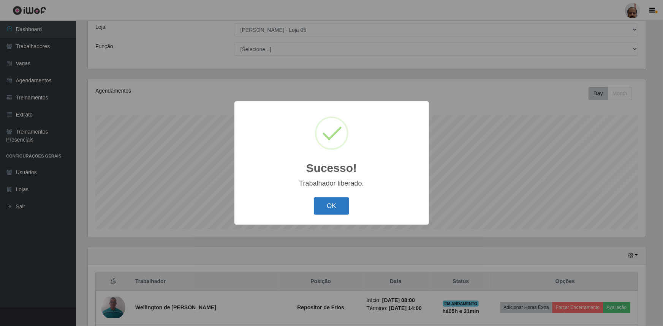
click at [339, 204] on button "OK" at bounding box center [331, 206] width 35 height 18
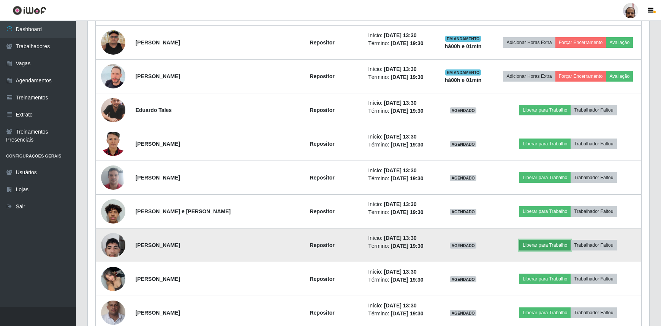
click at [542, 243] on button "Liberar para Trabalho" at bounding box center [544, 245] width 51 height 11
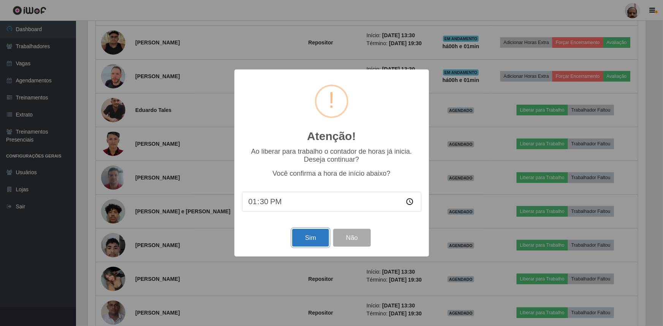
click at [314, 240] on button "Sim" at bounding box center [310, 238] width 37 height 18
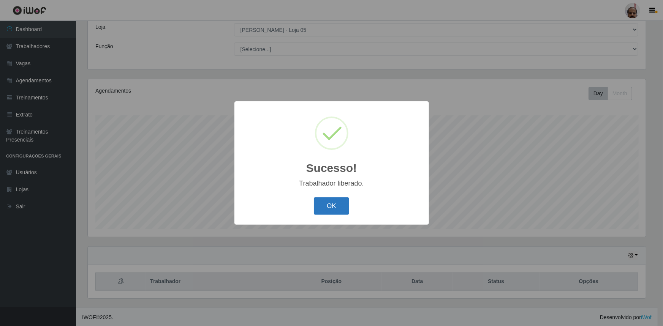
click at [333, 209] on button "OK" at bounding box center [331, 206] width 35 height 18
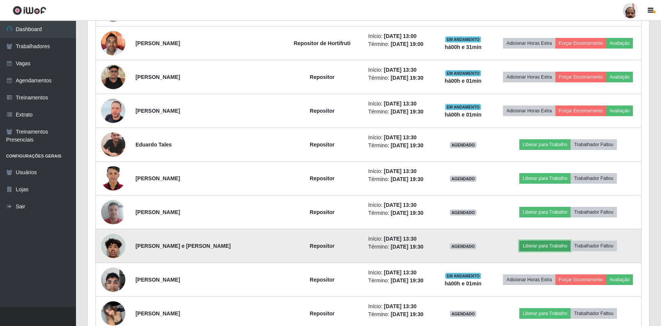
click at [535, 243] on button "Liberar para Trabalho" at bounding box center [544, 246] width 51 height 11
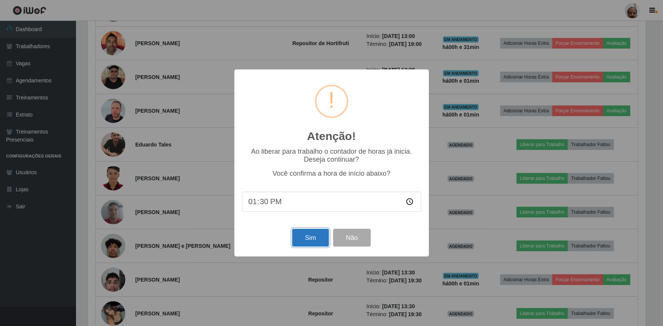
click at [309, 239] on button "Sim" at bounding box center [310, 238] width 37 height 18
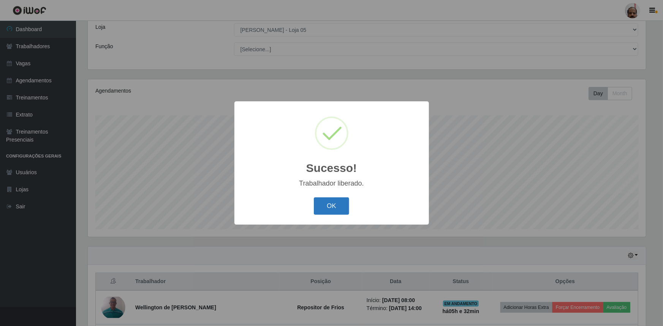
click at [333, 208] on button "OK" at bounding box center [331, 206] width 35 height 18
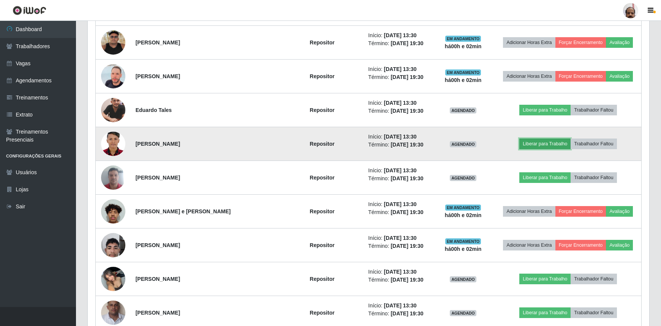
click at [540, 141] on button "Liberar para Trabalho" at bounding box center [544, 144] width 51 height 11
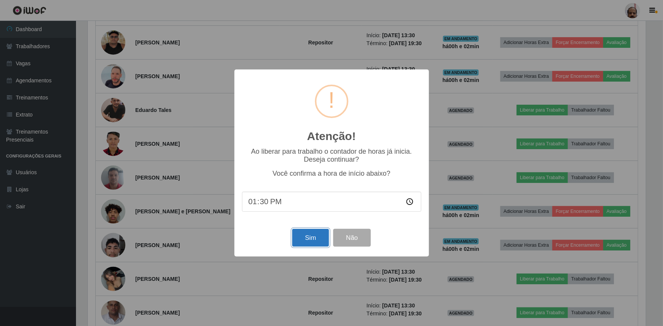
click at [322, 240] on button "Sim" at bounding box center [310, 238] width 37 height 18
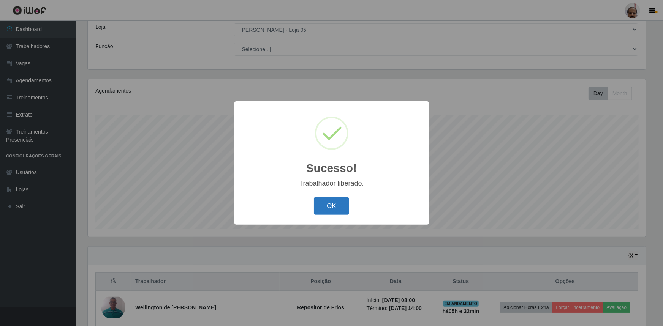
click at [335, 204] on button "OK" at bounding box center [331, 206] width 35 height 18
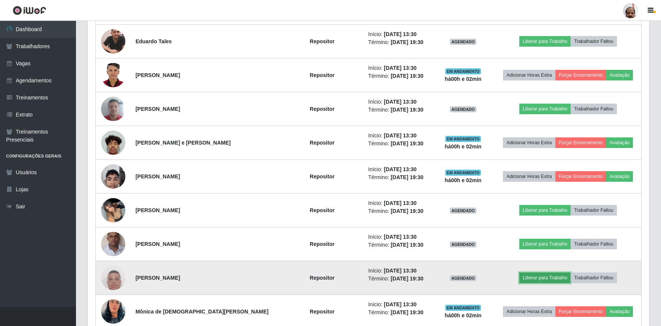
click at [537, 273] on button "Liberar para Trabalho" at bounding box center [544, 278] width 51 height 11
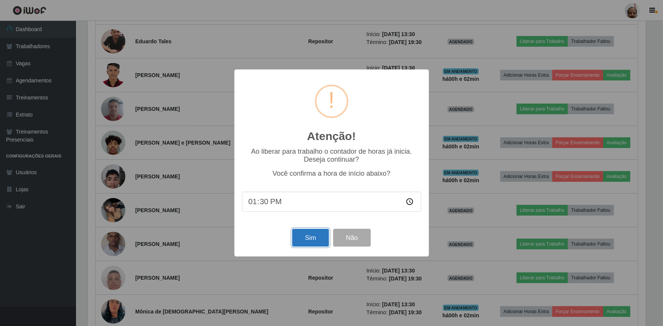
click at [314, 241] on button "Sim" at bounding box center [310, 238] width 37 height 18
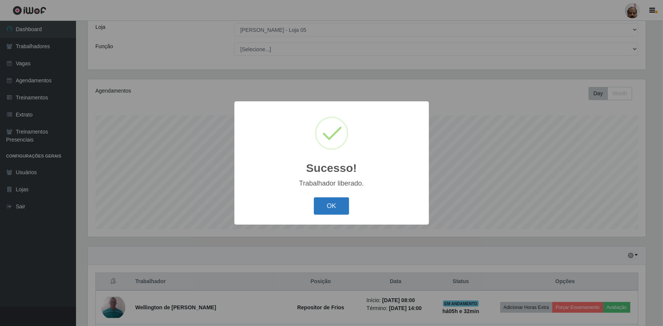
click at [331, 210] on button "OK" at bounding box center [331, 206] width 35 height 18
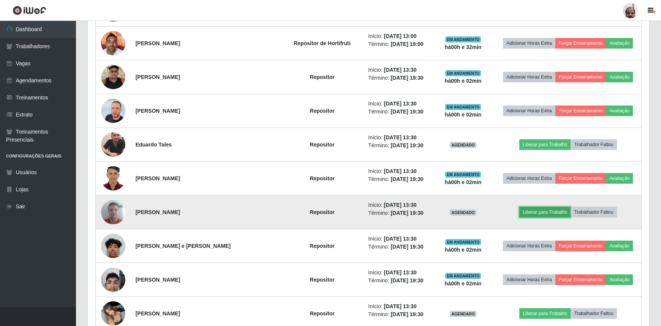
click at [536, 211] on button "Liberar para Trabalho" at bounding box center [544, 212] width 51 height 11
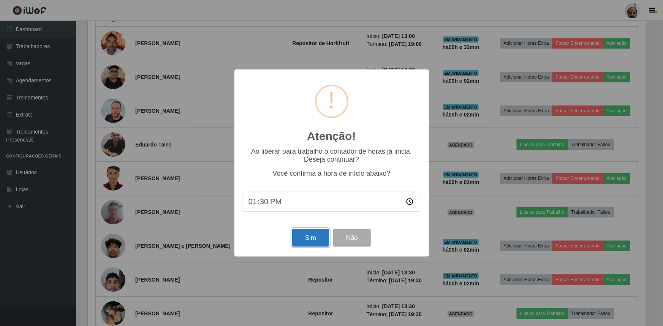
click at [307, 242] on button "Sim" at bounding box center [310, 238] width 37 height 18
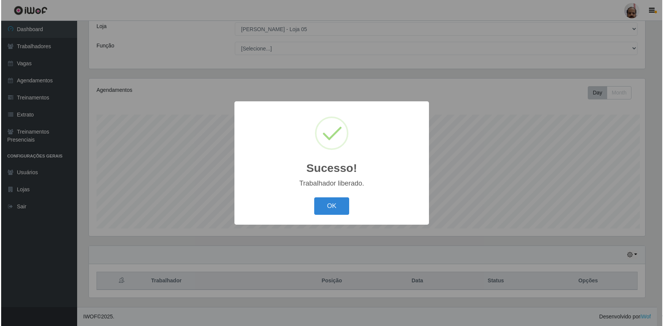
scroll to position [42, 0]
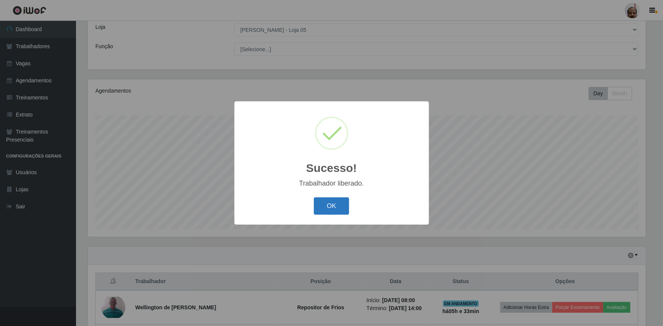
click at [333, 207] on button "OK" at bounding box center [331, 206] width 35 height 18
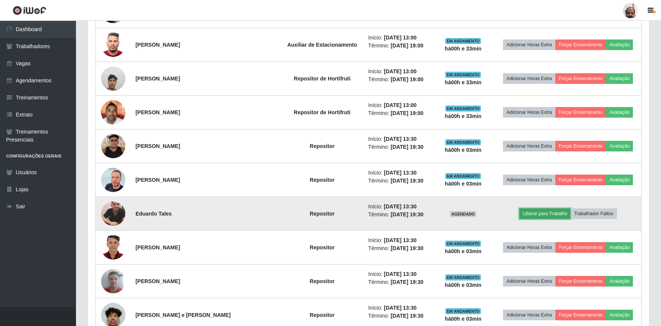
click at [535, 211] on button "Liberar para Trabalho" at bounding box center [544, 213] width 51 height 11
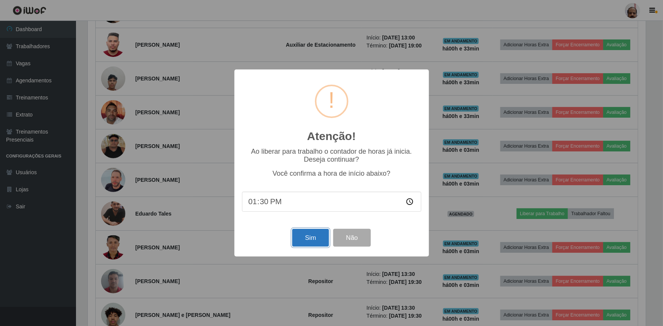
click at [321, 239] on button "Sim" at bounding box center [310, 238] width 37 height 18
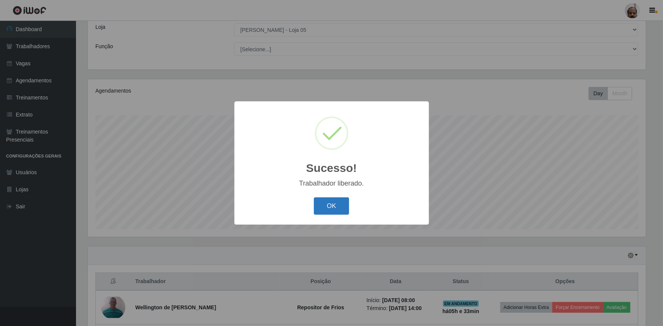
click at [326, 208] on button "OK" at bounding box center [331, 206] width 35 height 18
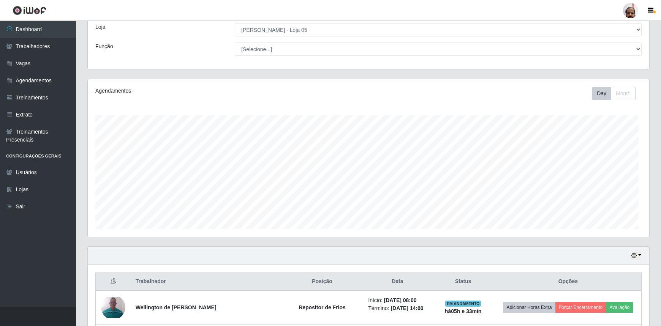
scroll to position [379592, 379188]
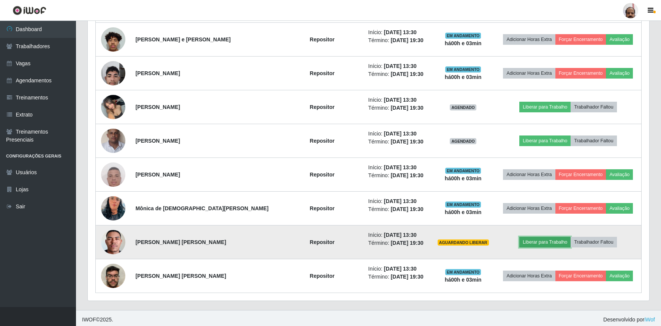
click at [532, 240] on button "Liberar para Trabalho" at bounding box center [544, 242] width 51 height 11
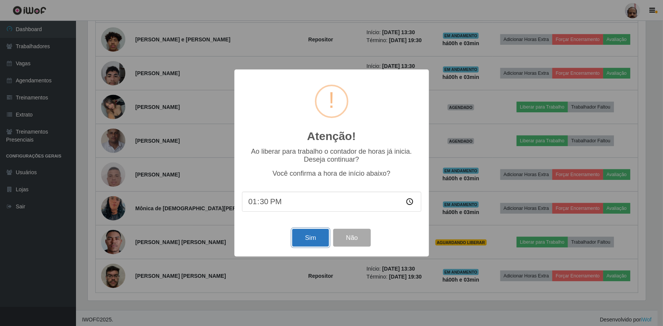
click at [320, 243] on button "Sim" at bounding box center [310, 238] width 37 height 18
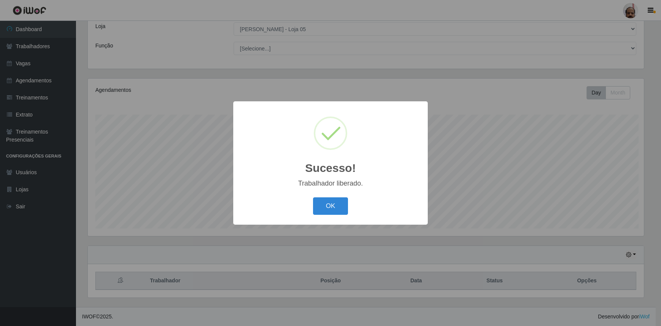
scroll to position [158, 558]
click at [332, 207] on button "OK" at bounding box center [331, 206] width 35 height 18
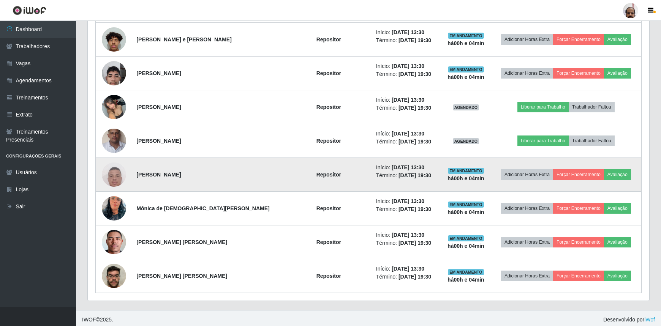
scroll to position [1527, 0]
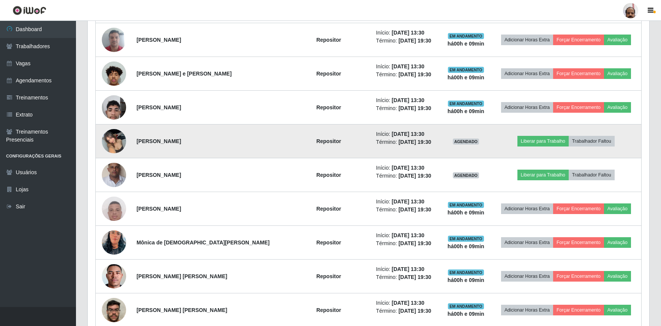
drag, startPoint x: 277, startPoint y: 162, endPoint x: 245, endPoint y: 142, distance: 38.2
click at [245, 142] on td "[PERSON_NAME]" at bounding box center [209, 142] width 154 height 34
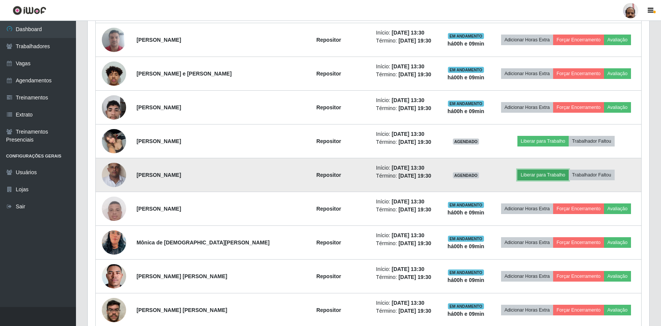
click at [543, 174] on button "Liberar para Trabalho" at bounding box center [542, 175] width 51 height 11
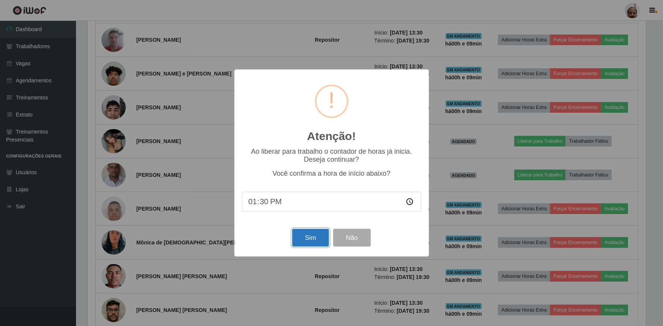
click at [312, 242] on button "Sim" at bounding box center [310, 238] width 37 height 18
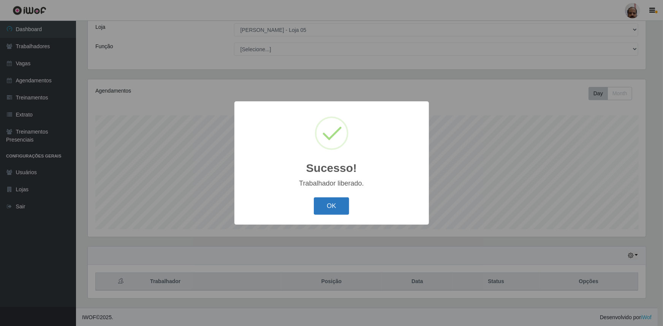
click at [322, 208] on button "OK" at bounding box center [331, 206] width 35 height 18
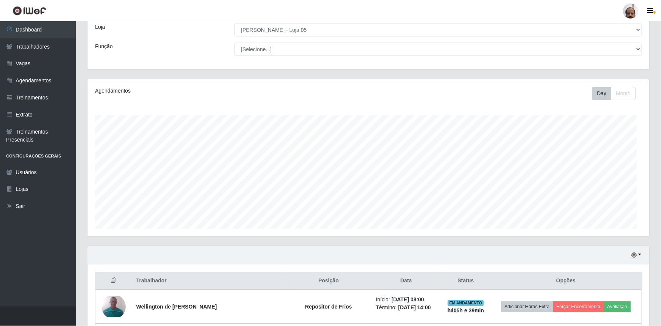
scroll to position [158, 561]
